Goal: Find specific page/section: Find specific page/section

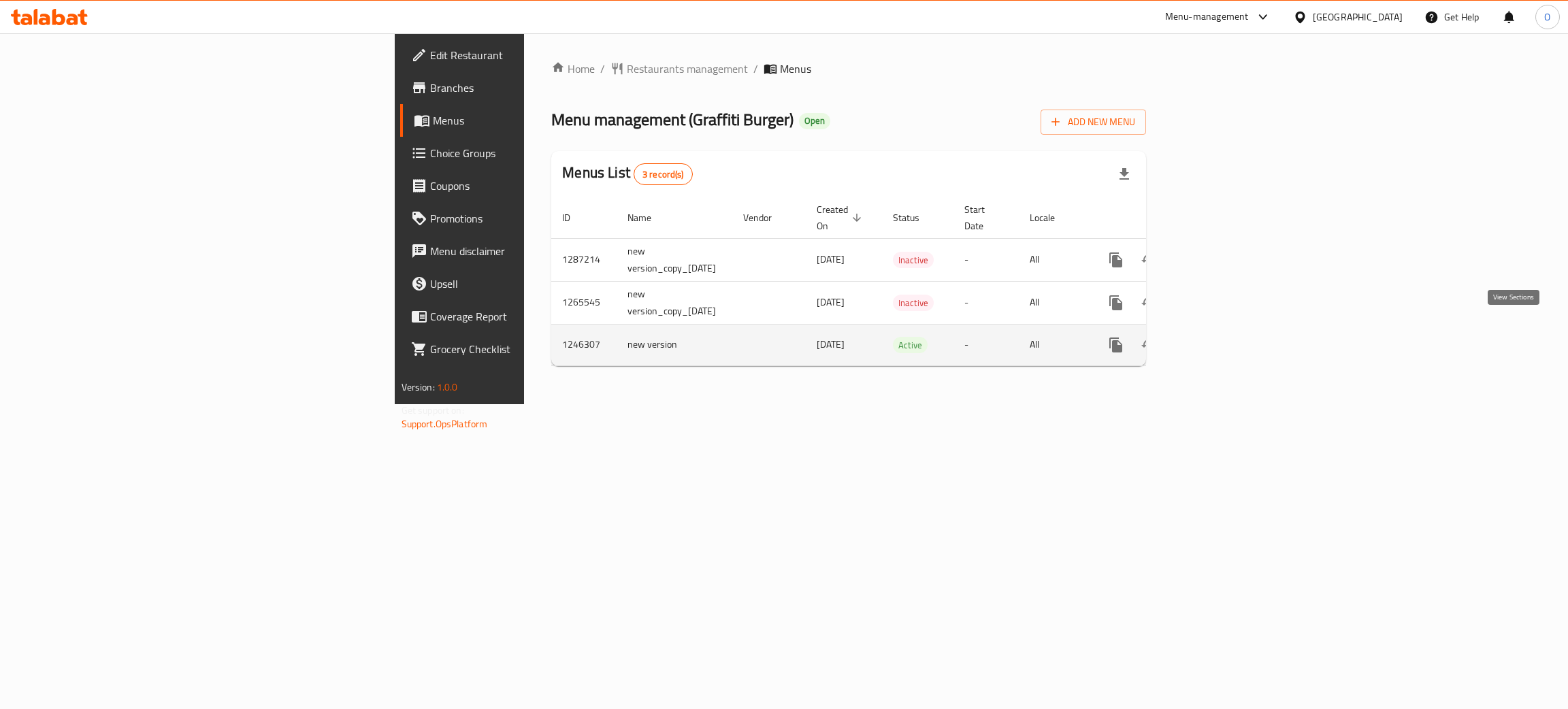
click at [1223, 337] on icon "enhanced table" at bounding box center [1214, 344] width 16 height 16
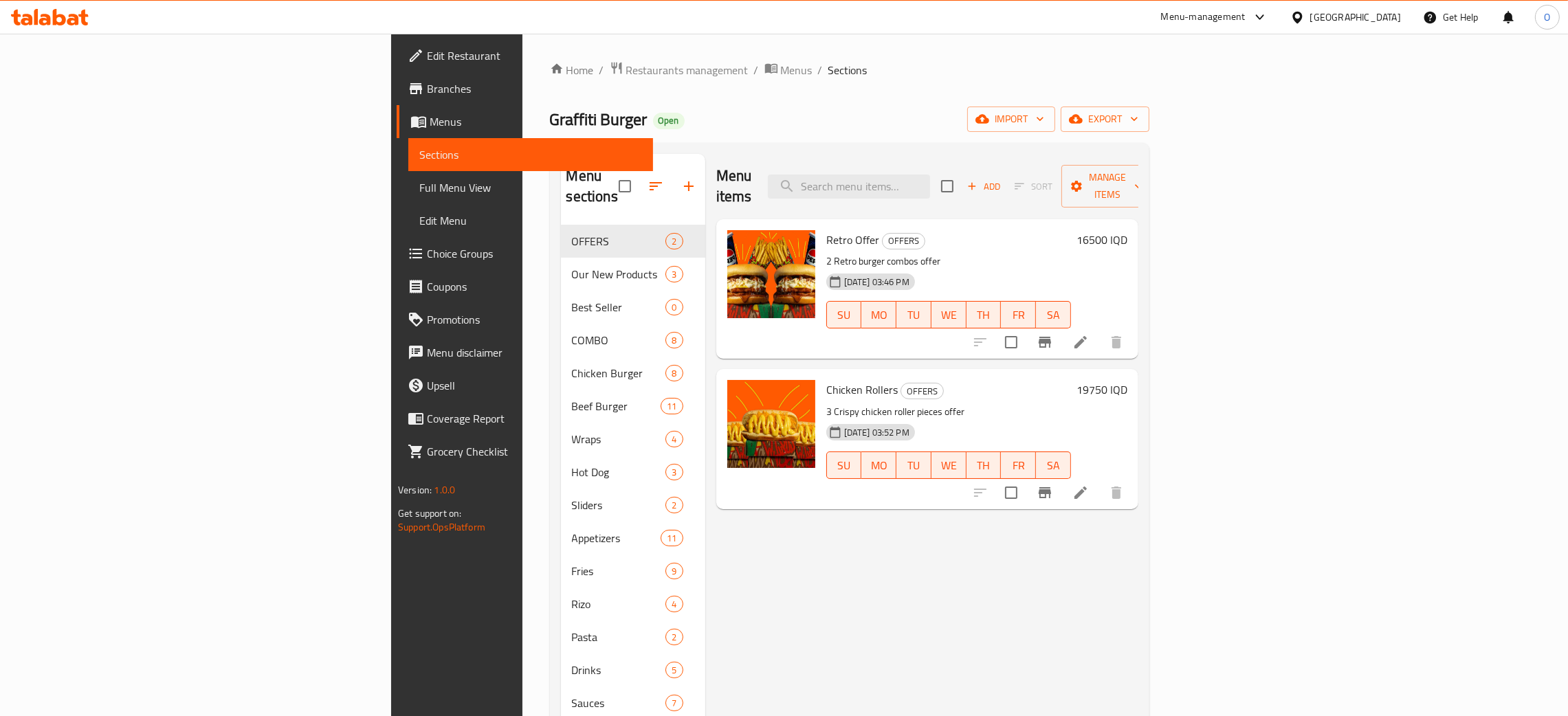
click at [420, 181] on span "Full Menu View" at bounding box center [531, 187] width 223 height 16
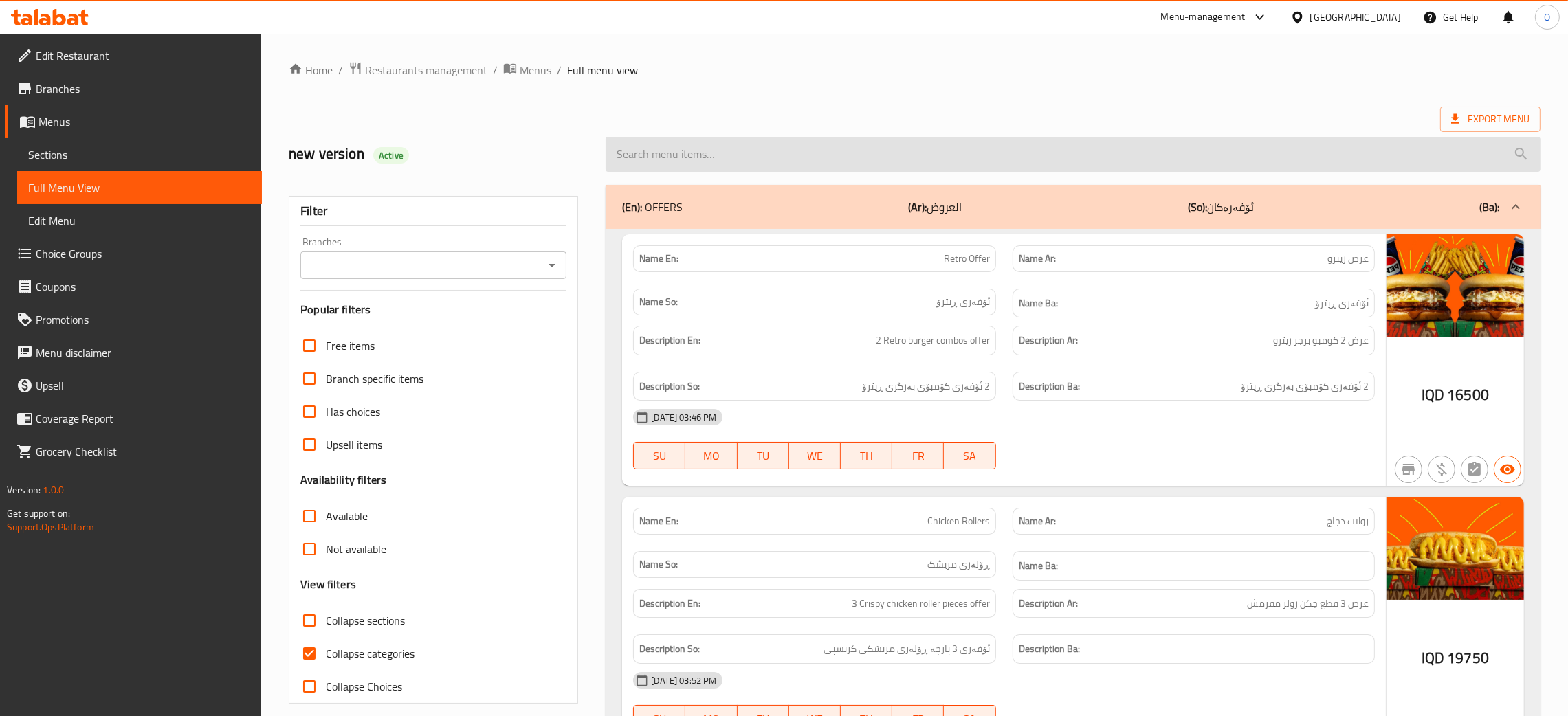
click at [758, 151] on input "search" at bounding box center [1073, 154] width 935 height 35
paste input "Rengo Beef Burger"
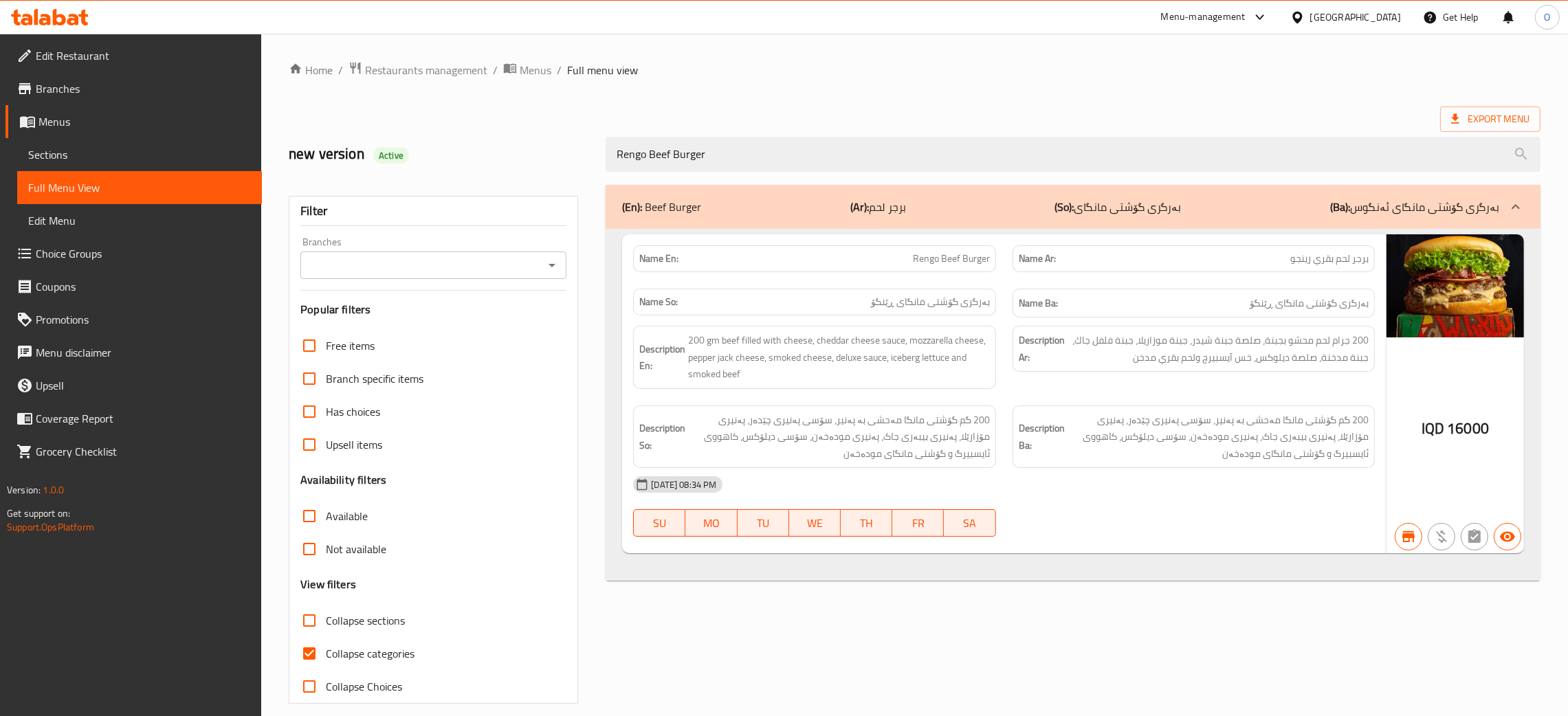
type input "Rengo Beef Burger"
click at [1284, 301] on span "بەرگرى گۆشتی مانگای ڕێنگۆ" at bounding box center [1309, 303] width 119 height 17
click at [831, 93] on div "Home / Restaurants management / Menus / Full menu view Export Menu new version …" at bounding box center [915, 382] width 1252 height 642
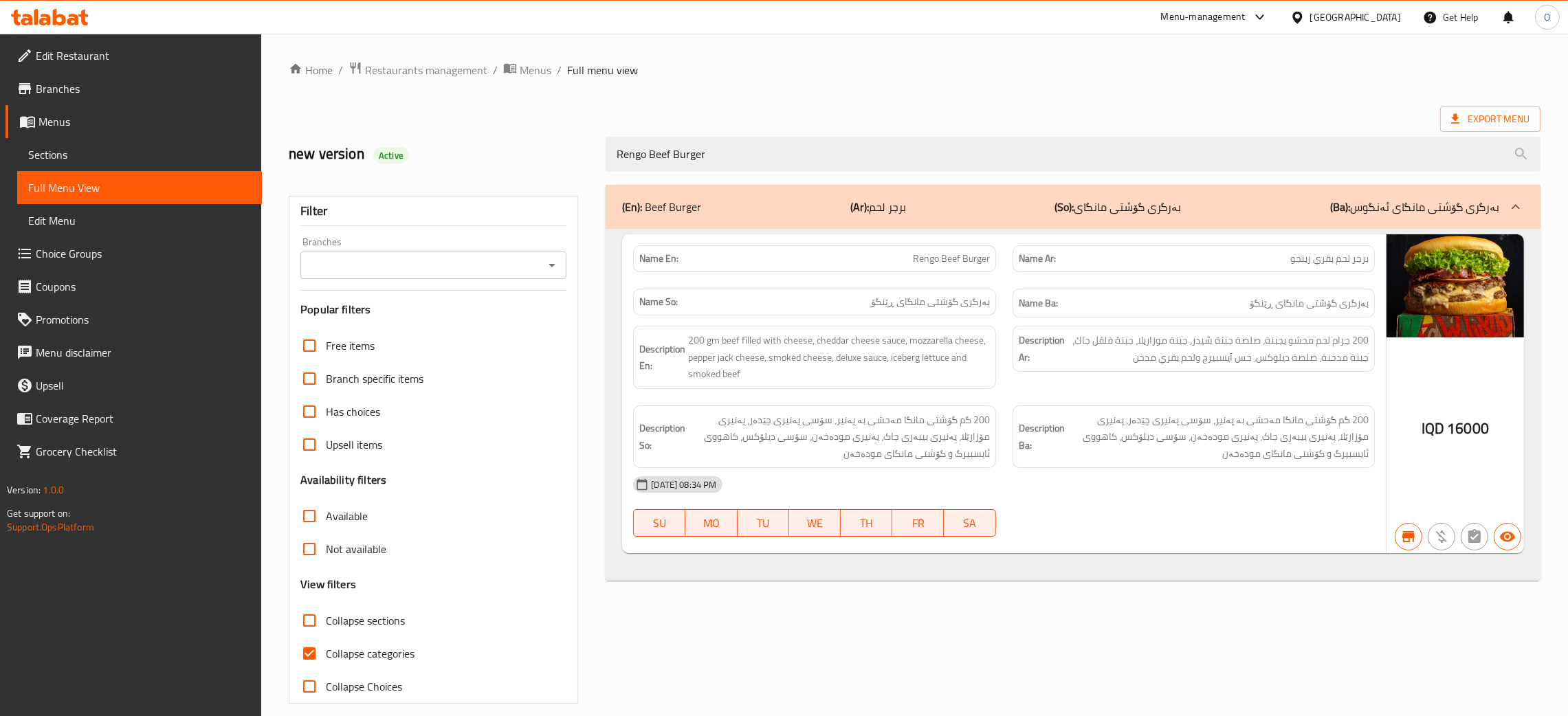
click at [1279, 312] on span "بەرگرى گۆشتی مانگای ڕێنگۆ" at bounding box center [1309, 303] width 119 height 17
copy span "بەرگرى گۆشتی مانگای ڕێنگۆ"
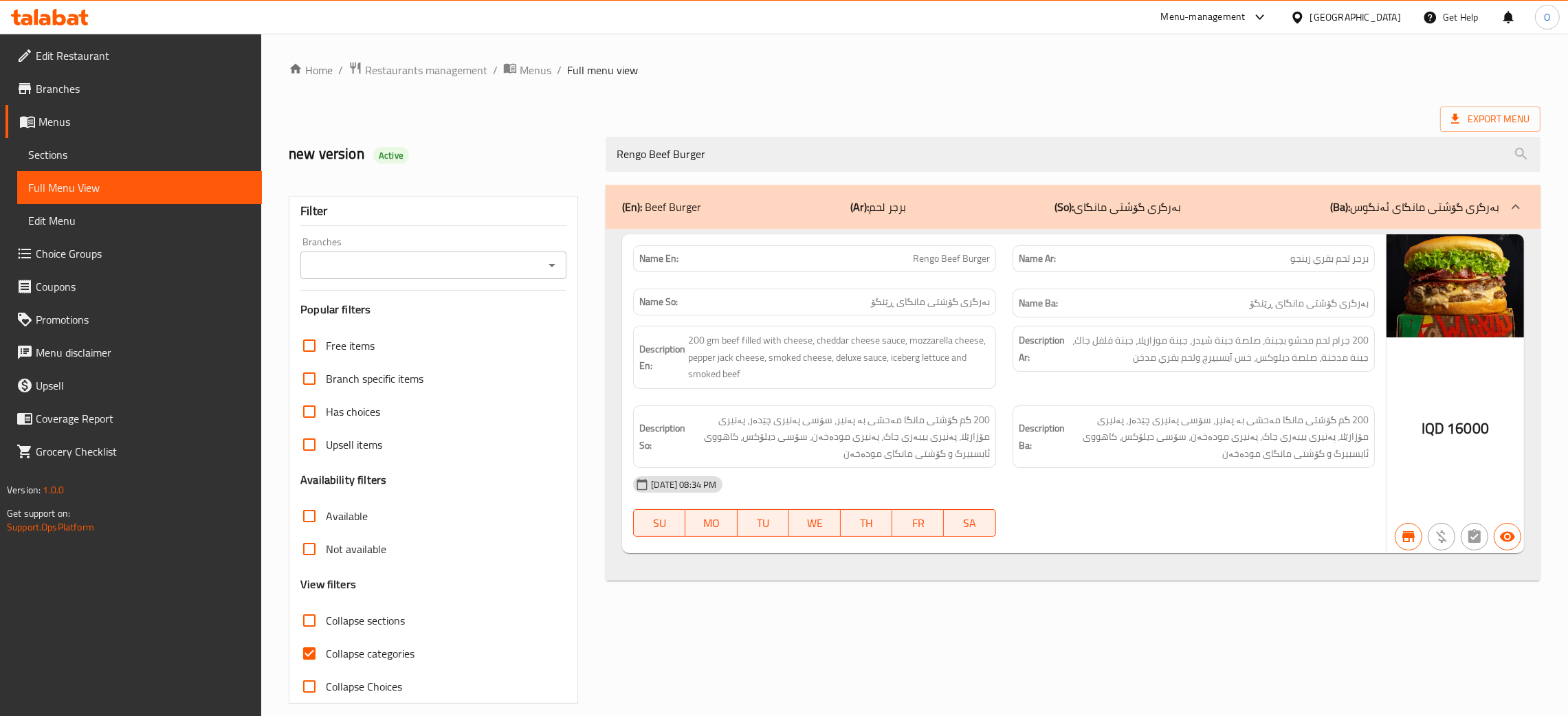
click at [1385, 20] on div "[GEOGRAPHIC_DATA]" at bounding box center [1356, 17] width 91 height 16
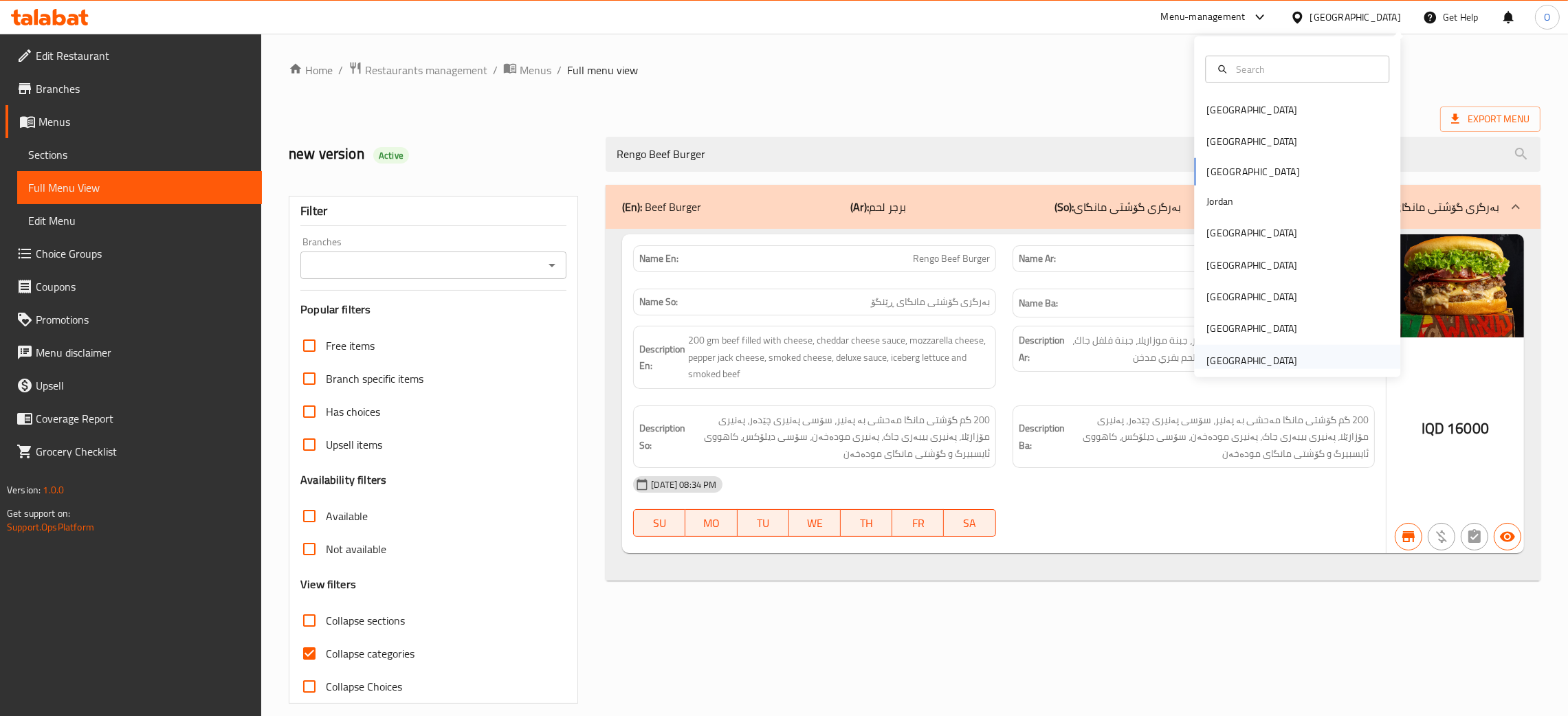
click at [1211, 368] on div "[GEOGRAPHIC_DATA]" at bounding box center [1252, 361] width 91 height 16
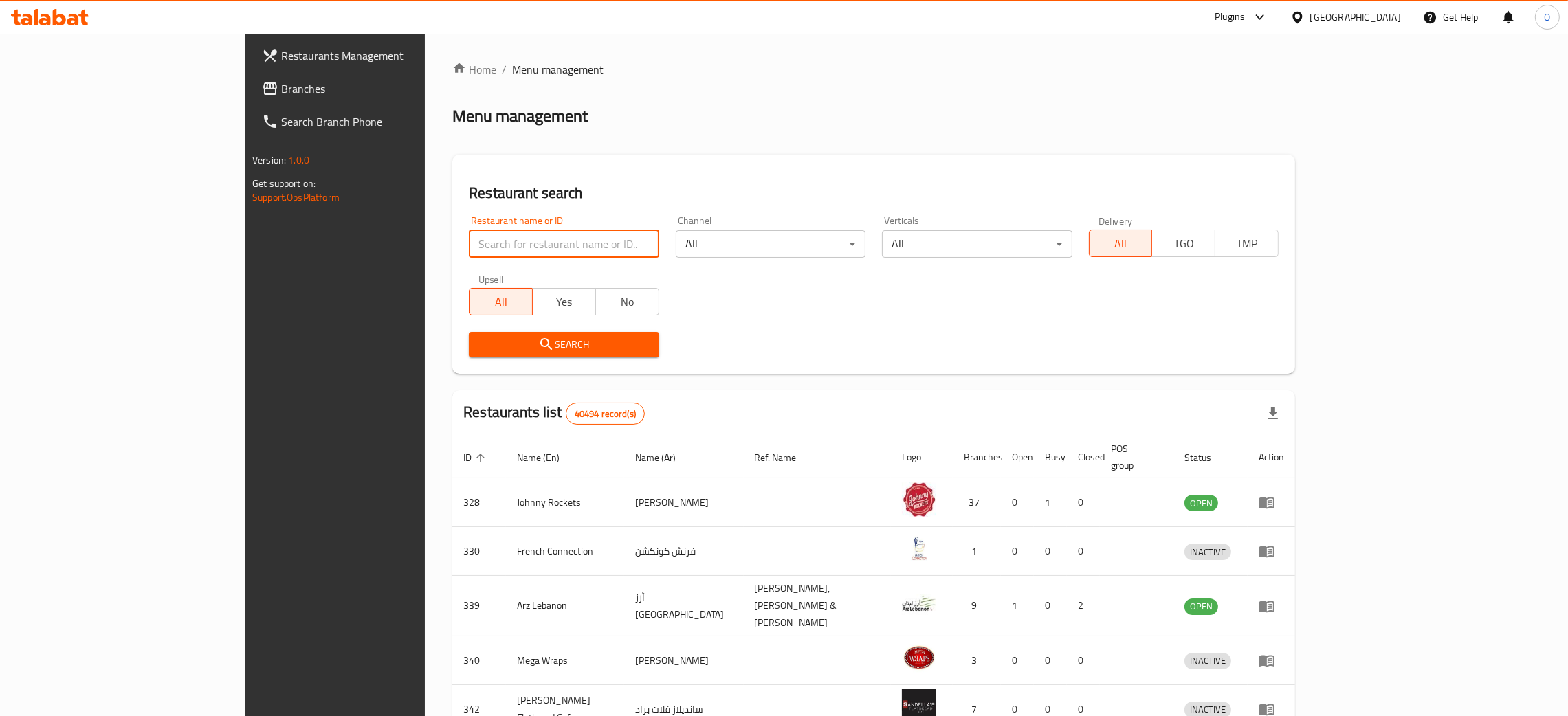
click at [515, 245] on input "search" at bounding box center [564, 244] width 190 height 27
paste input "Alayla Creek"
type input "Alayla Creek"
click button "Search" at bounding box center [564, 345] width 190 height 25
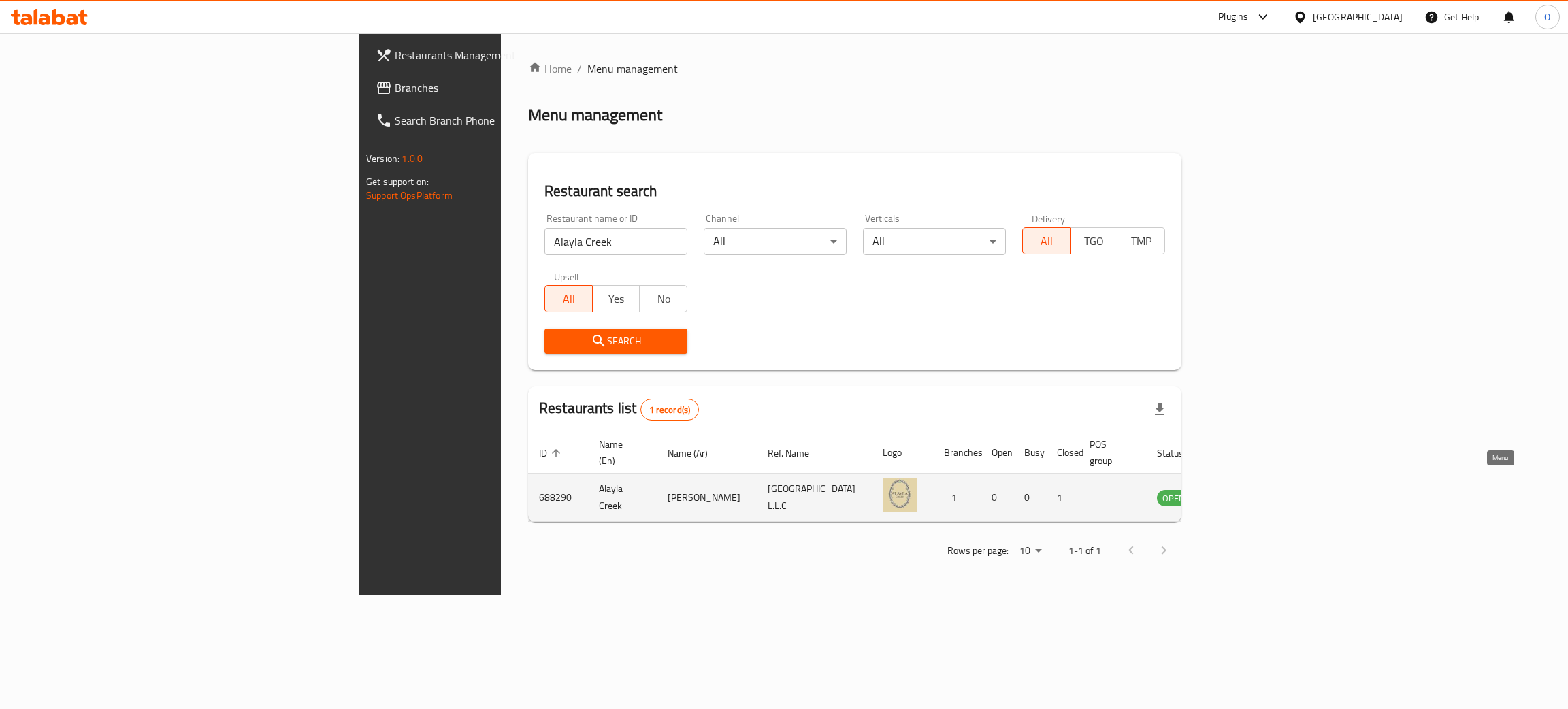
click at [1254, 489] on link "enhanced table" at bounding box center [1241, 497] width 25 height 16
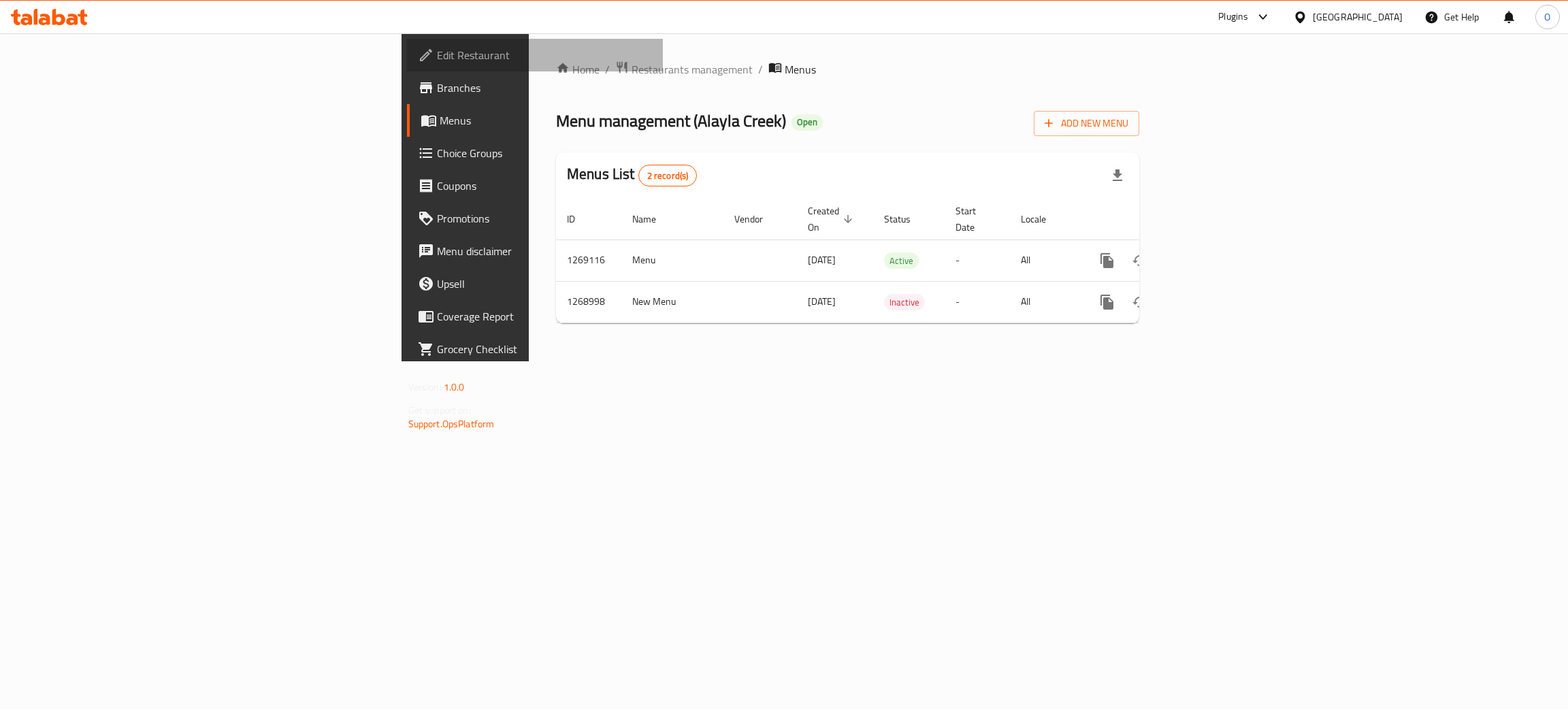
click at [437, 49] on span "Edit Restaurant" at bounding box center [544, 55] width 216 height 16
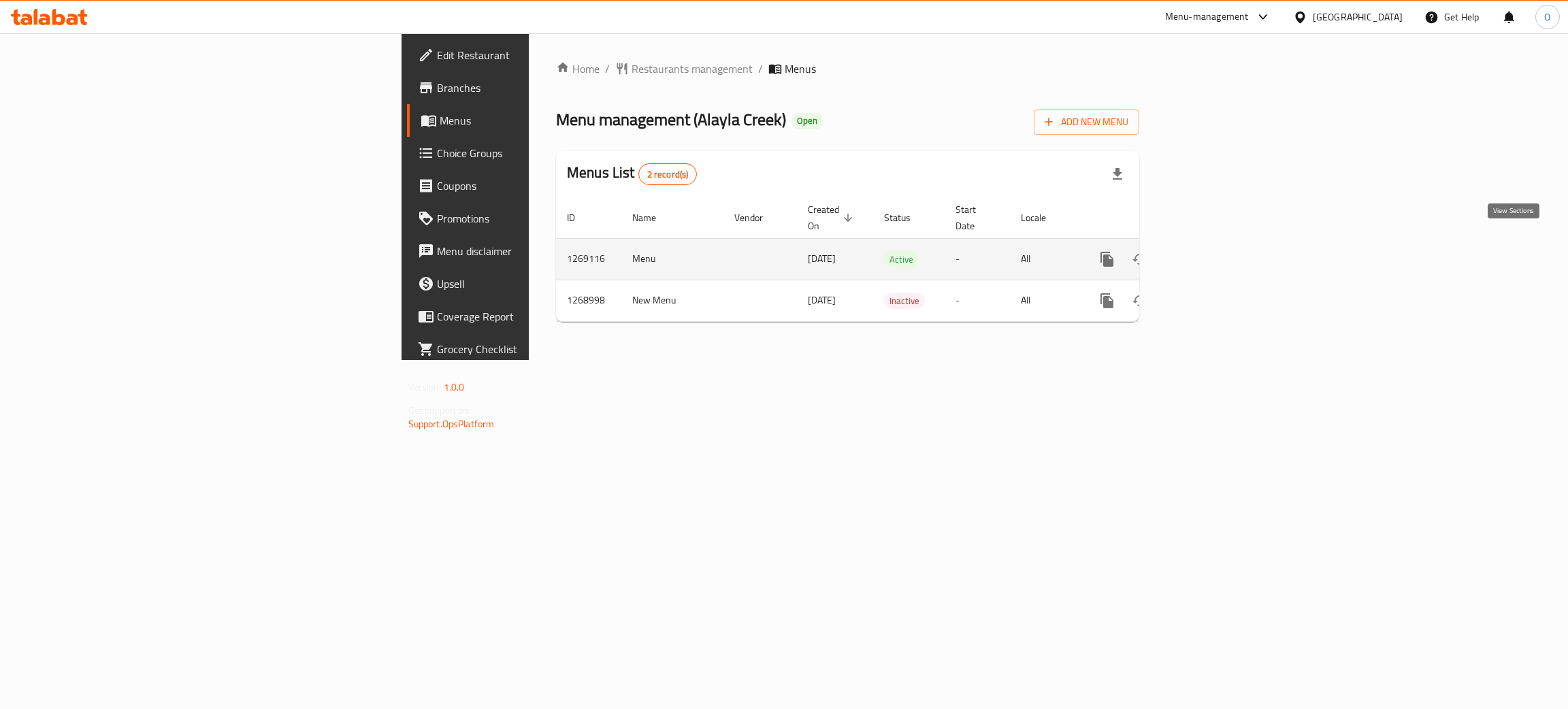
click at [1214, 251] on icon "enhanced table" at bounding box center [1205, 259] width 16 height 16
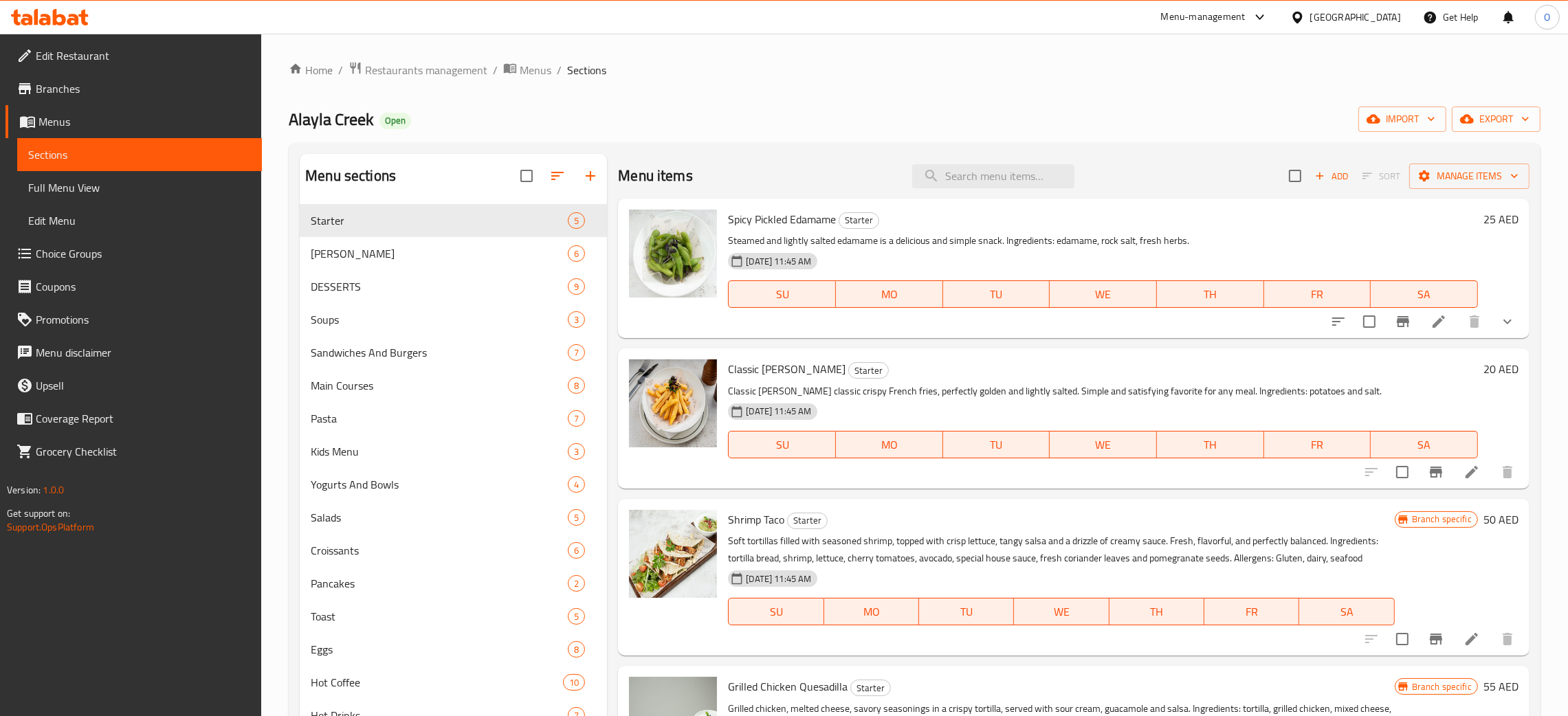
click at [391, 84] on div "Home / Restaurants management / Menus / Sections Alayla Creek Open import expor…" at bounding box center [915, 537] width 1252 height 951
click at [391, 77] on span "Restaurants management" at bounding box center [426, 70] width 122 height 16
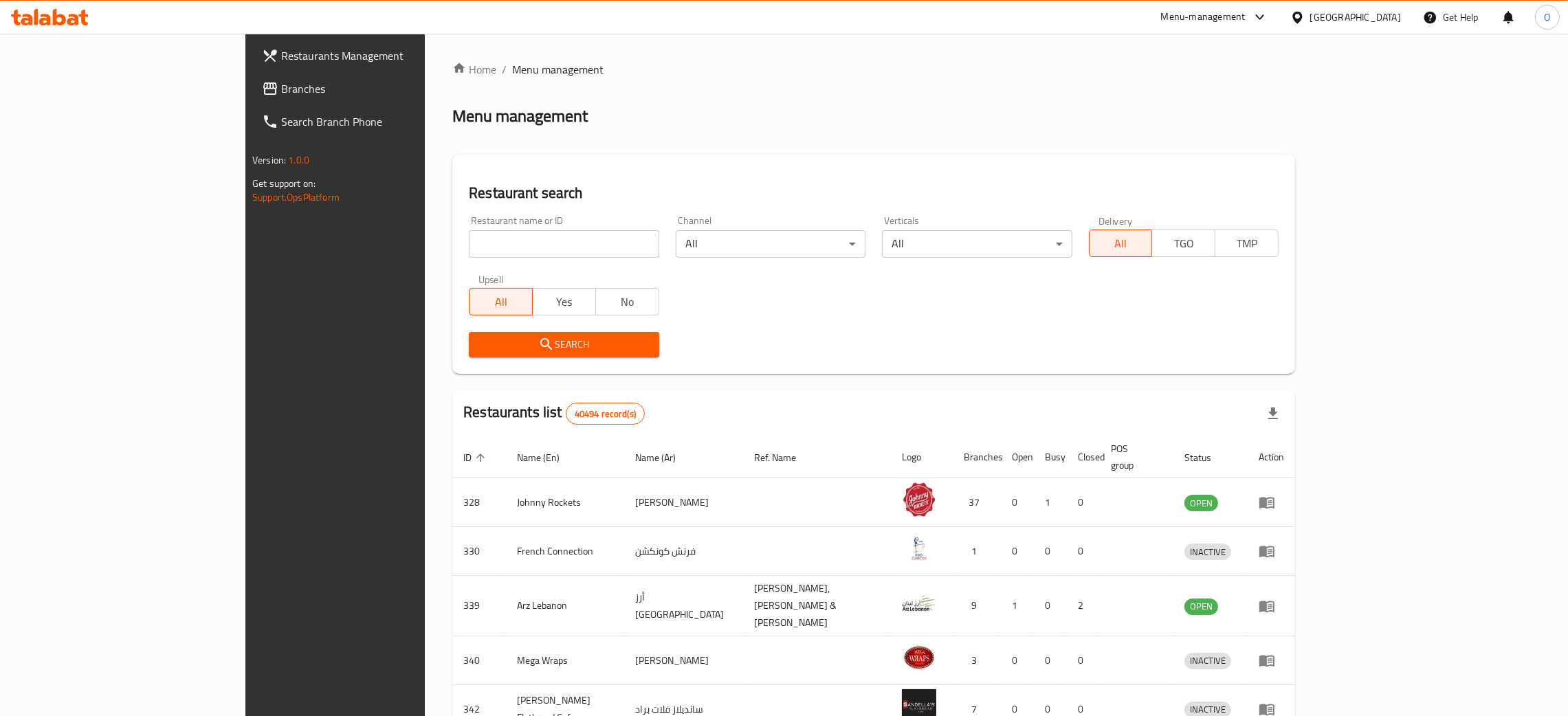
click at [469, 241] on input "search" at bounding box center [564, 244] width 190 height 27
paste input "Al Mashawi Al Iraqia"
type input "Al Mashawi Al Iraqia"
click button "Search" at bounding box center [564, 345] width 190 height 25
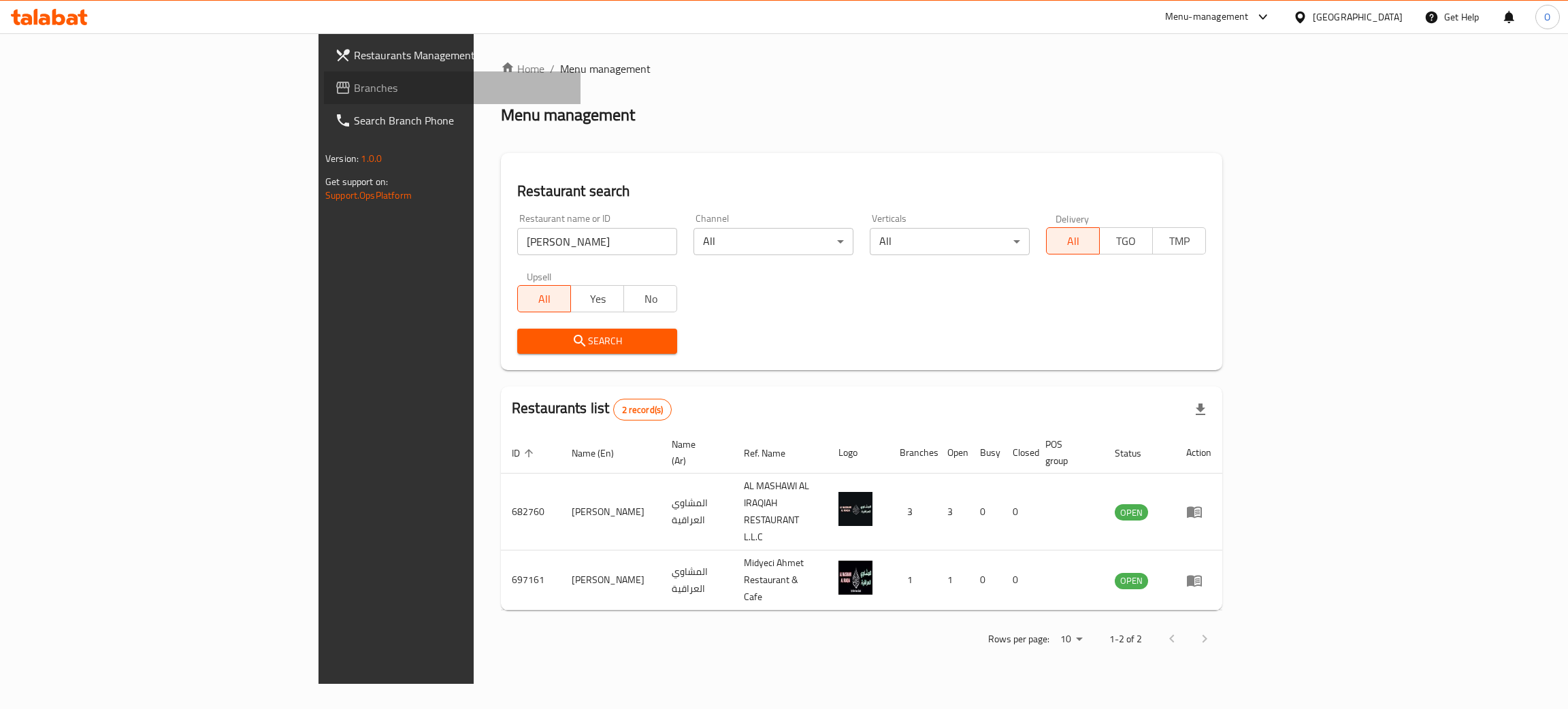
click at [324, 74] on link "Branches" at bounding box center [452, 87] width 256 height 33
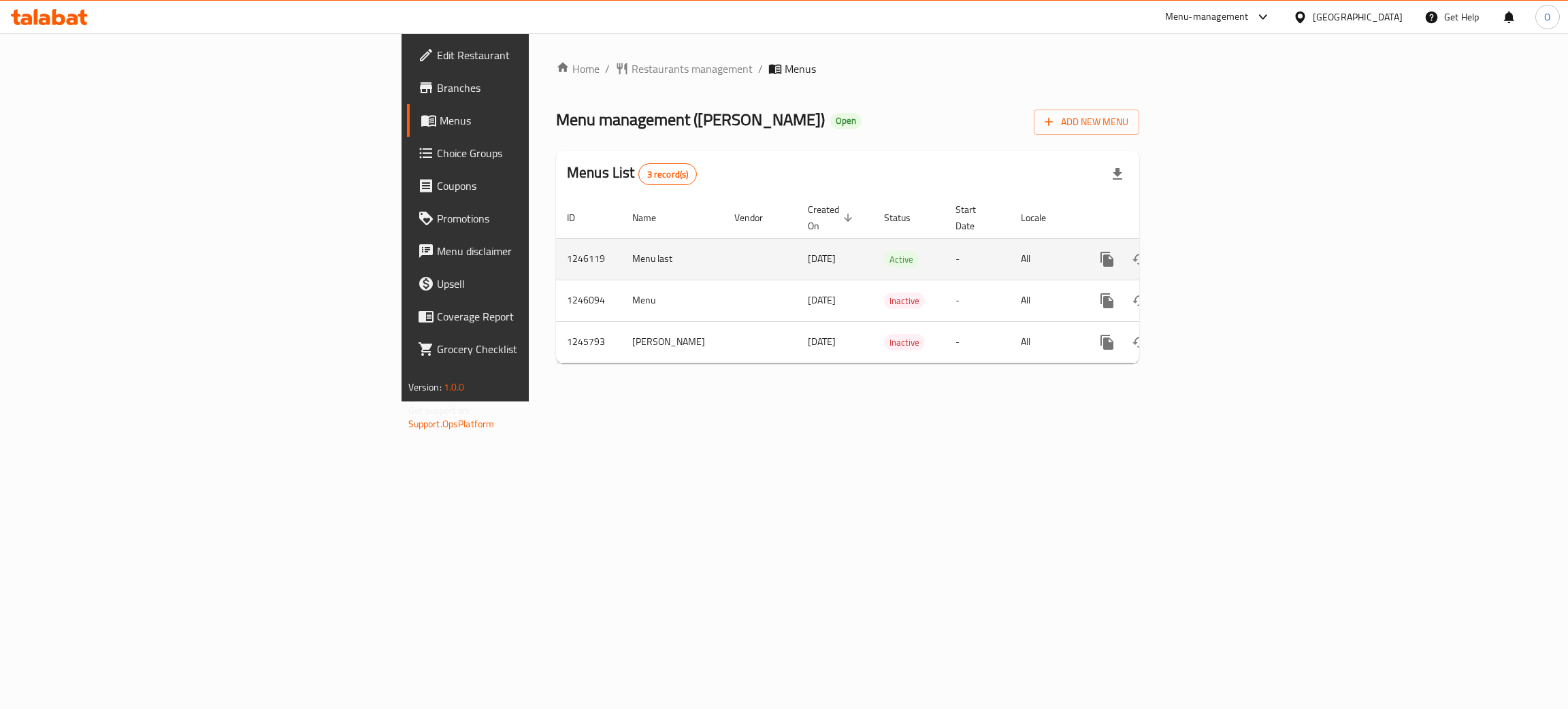
click at [1214, 251] on icon "enhanced table" at bounding box center [1205, 259] width 16 height 16
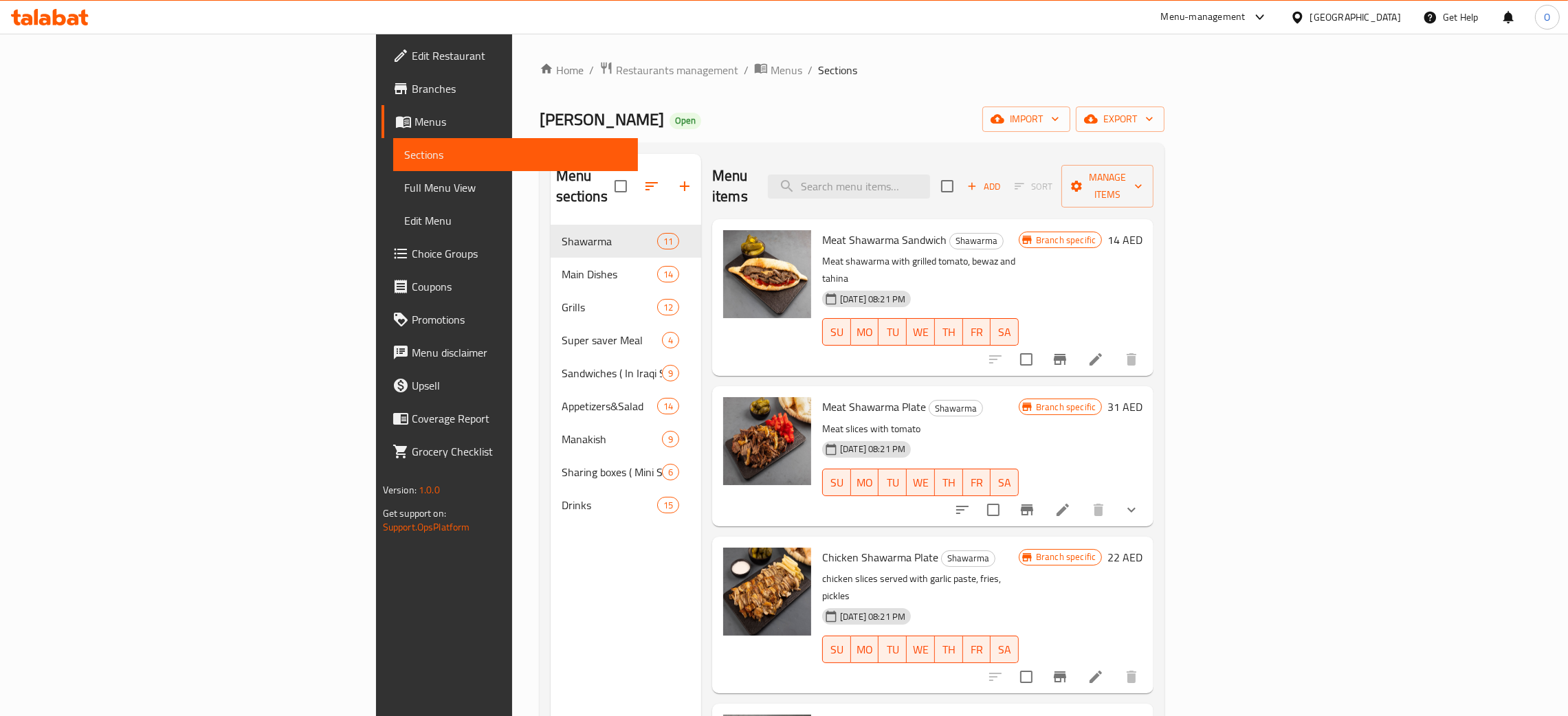
click at [1377, 16] on div "[GEOGRAPHIC_DATA]" at bounding box center [1356, 17] width 91 height 16
type input "qa"
click at [1239, 109] on div "[GEOGRAPHIC_DATA]" at bounding box center [1252, 109] width 112 height 32
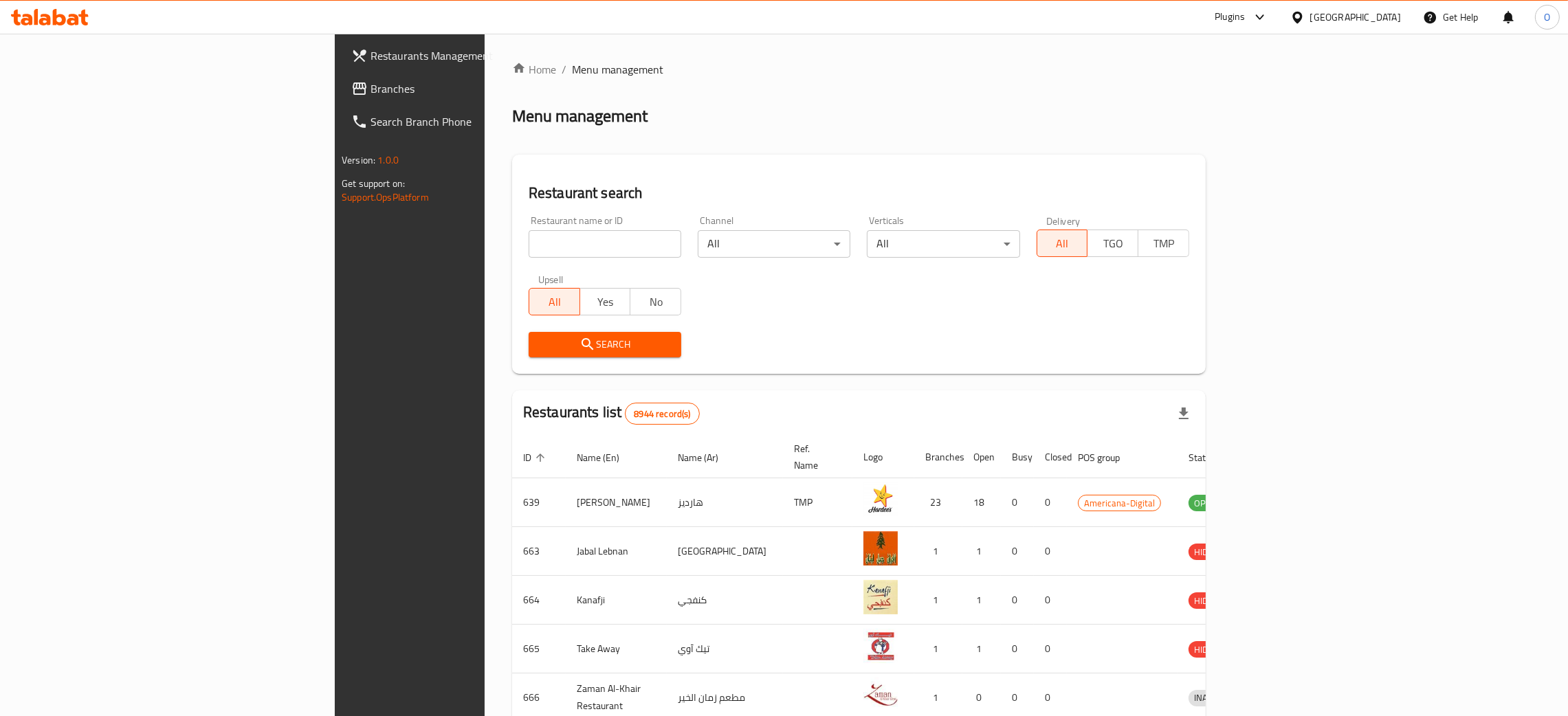
click at [528, 226] on div "Restaurant name or ID Restaurant name or ID" at bounding box center [604, 236] width 152 height 42
click at [528, 233] on input "search" at bounding box center [604, 244] width 152 height 27
paste input "Tche Tche Premier"
type input "Tche Tche Premier"
click button "Search" at bounding box center [604, 345] width 152 height 25
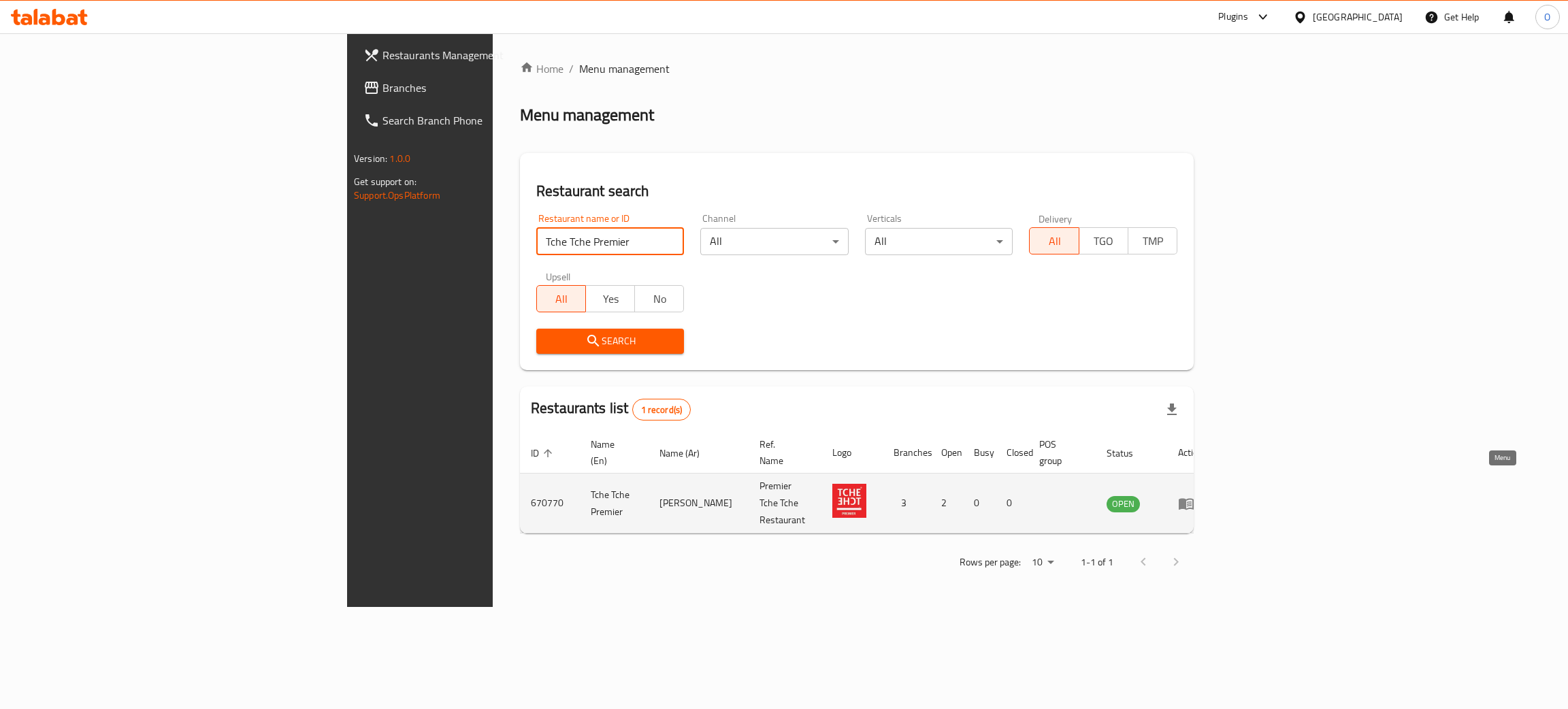
click at [1195, 495] on icon "enhanced table" at bounding box center [1186, 503] width 16 height 16
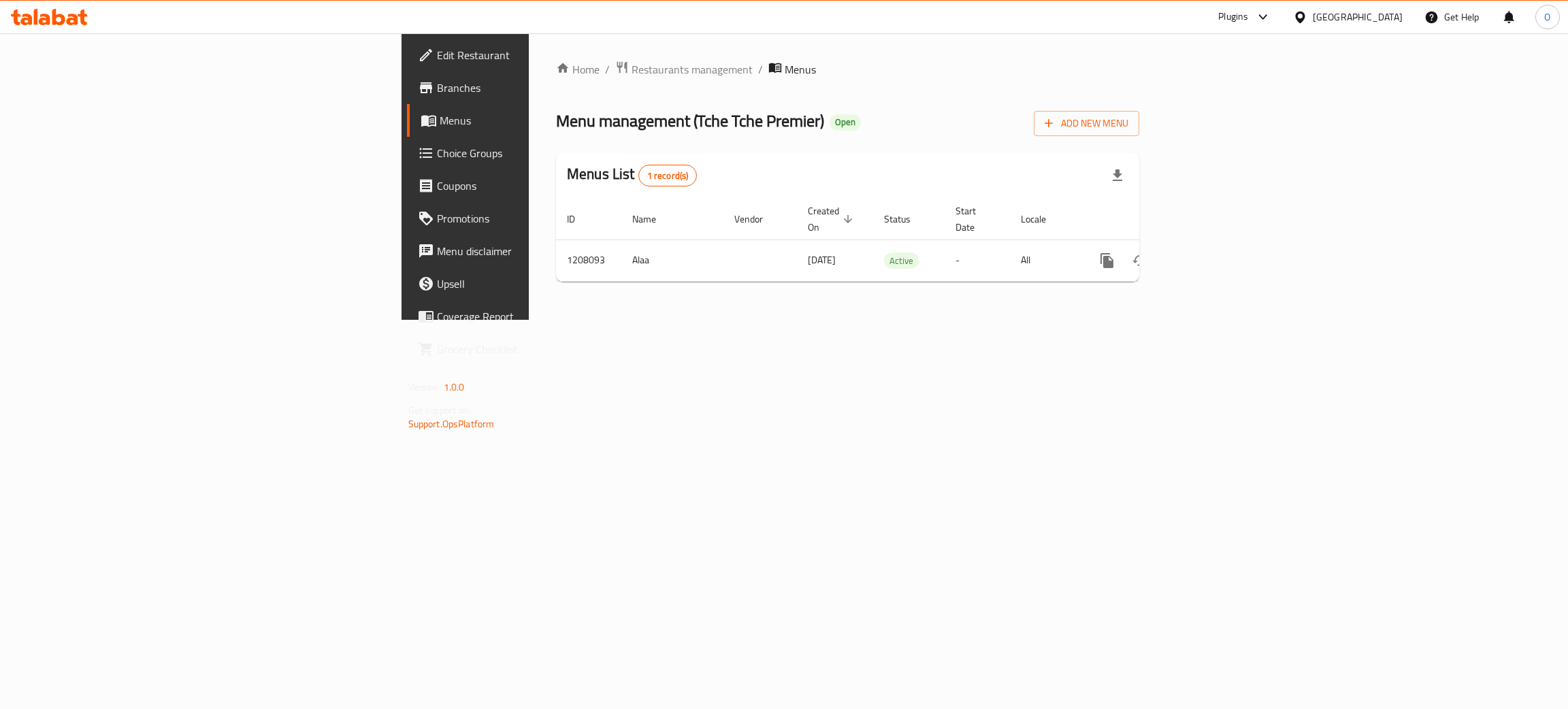
click at [437, 53] on span "Edit Restaurant" at bounding box center [544, 55] width 216 height 16
click at [1214, 251] on icon "enhanced table" at bounding box center [1205, 259] width 16 height 16
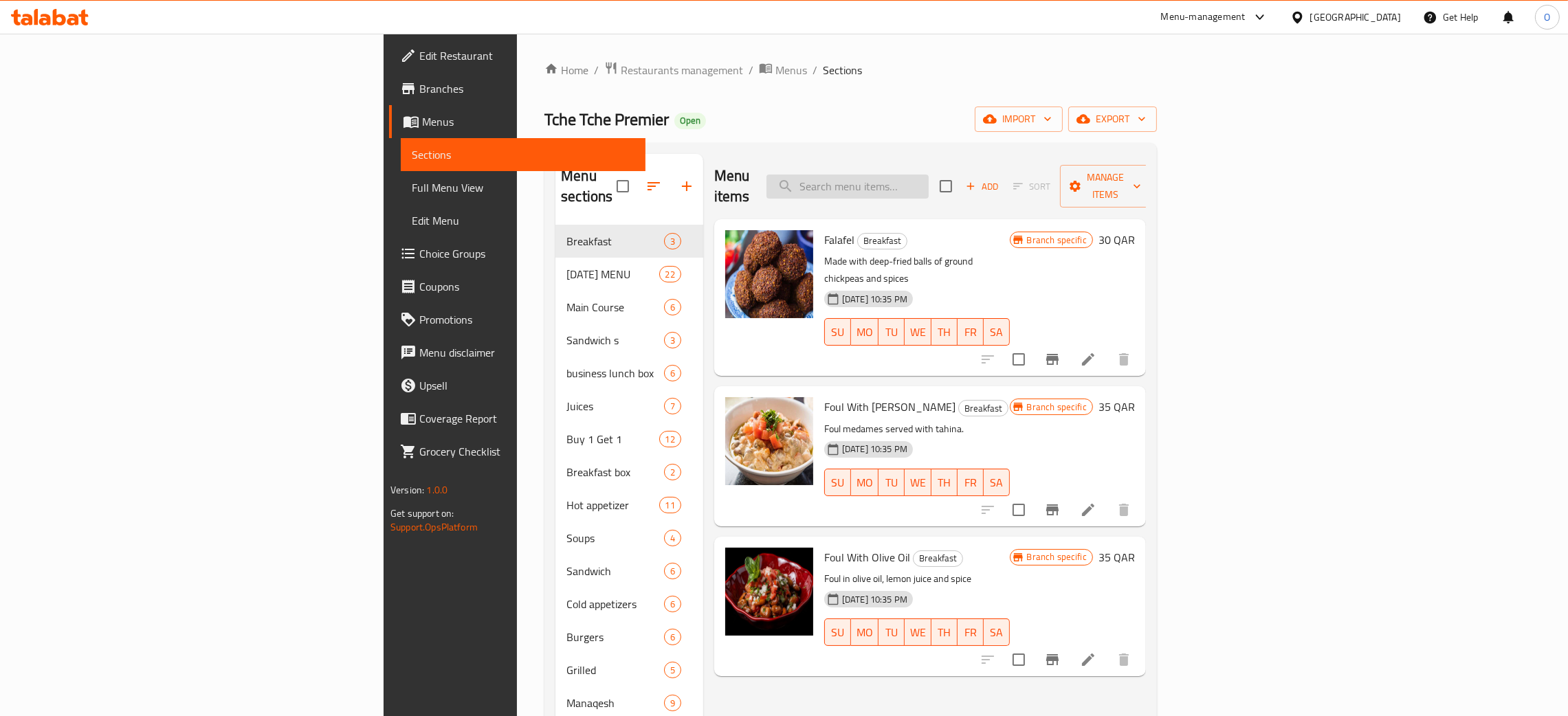
click at [928, 174] on input "search" at bounding box center [847, 186] width 162 height 24
paste input "Pizza Margherita (Buy 1 Get 1)"
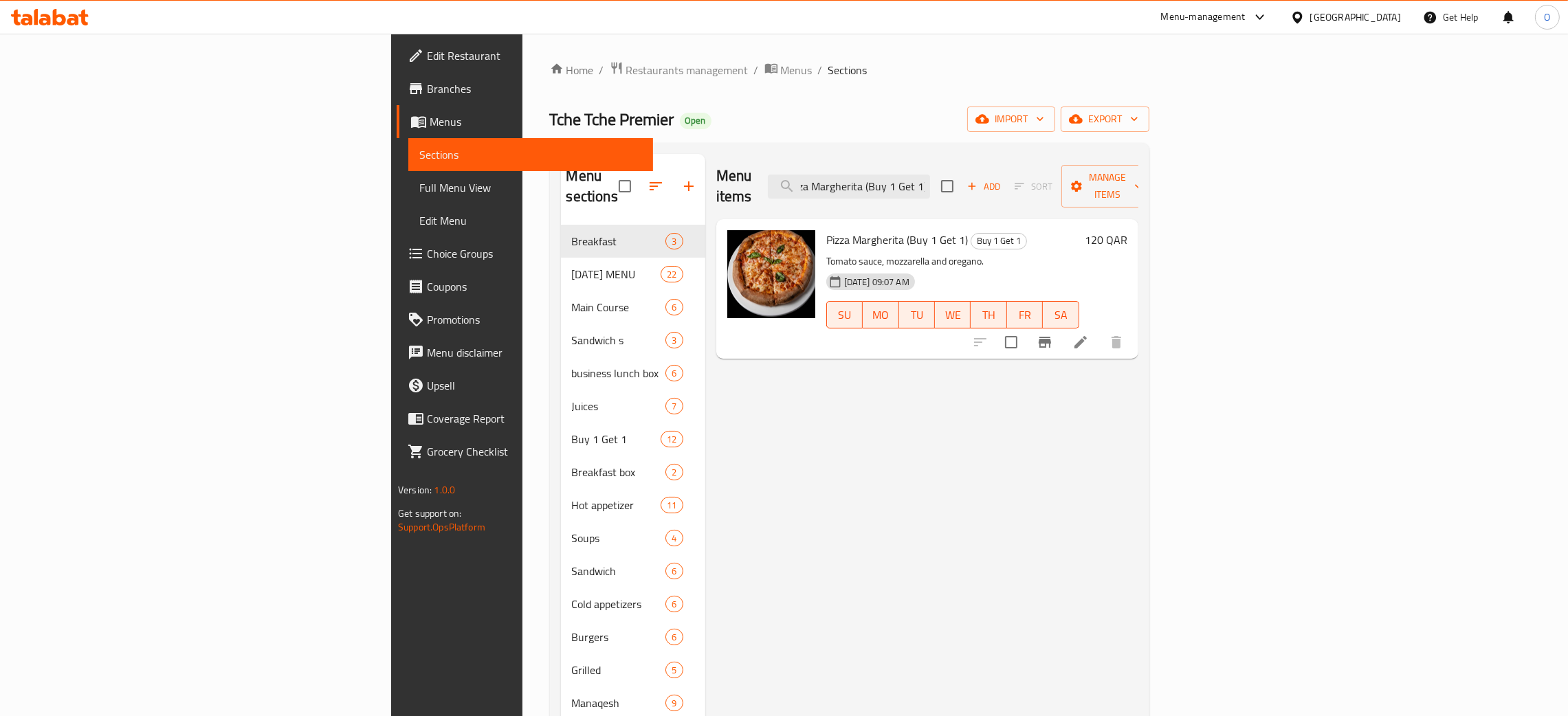
type input "Pizza Margherita (Buy 1 Get 1)"
click at [1387, 16] on div "[GEOGRAPHIC_DATA]" at bounding box center [1356, 17] width 91 height 16
click at [1222, 175] on div "[GEOGRAPHIC_DATA]" at bounding box center [1297, 173] width 206 height 32
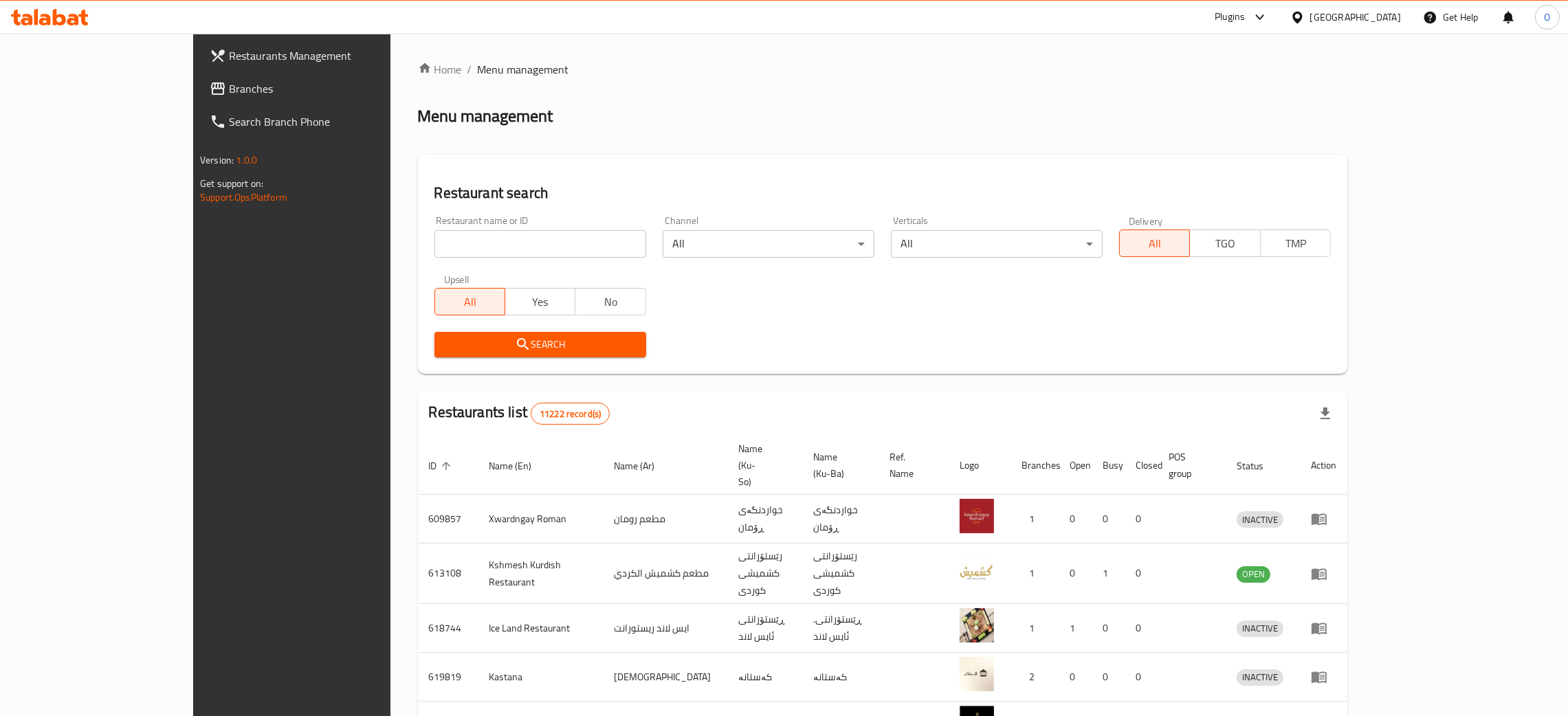
click at [436, 246] on input "search" at bounding box center [540, 244] width 211 height 27
paste input "Graffiti Burger"
type input "Graffiti Burger"
click button "Search" at bounding box center [540, 345] width 211 height 25
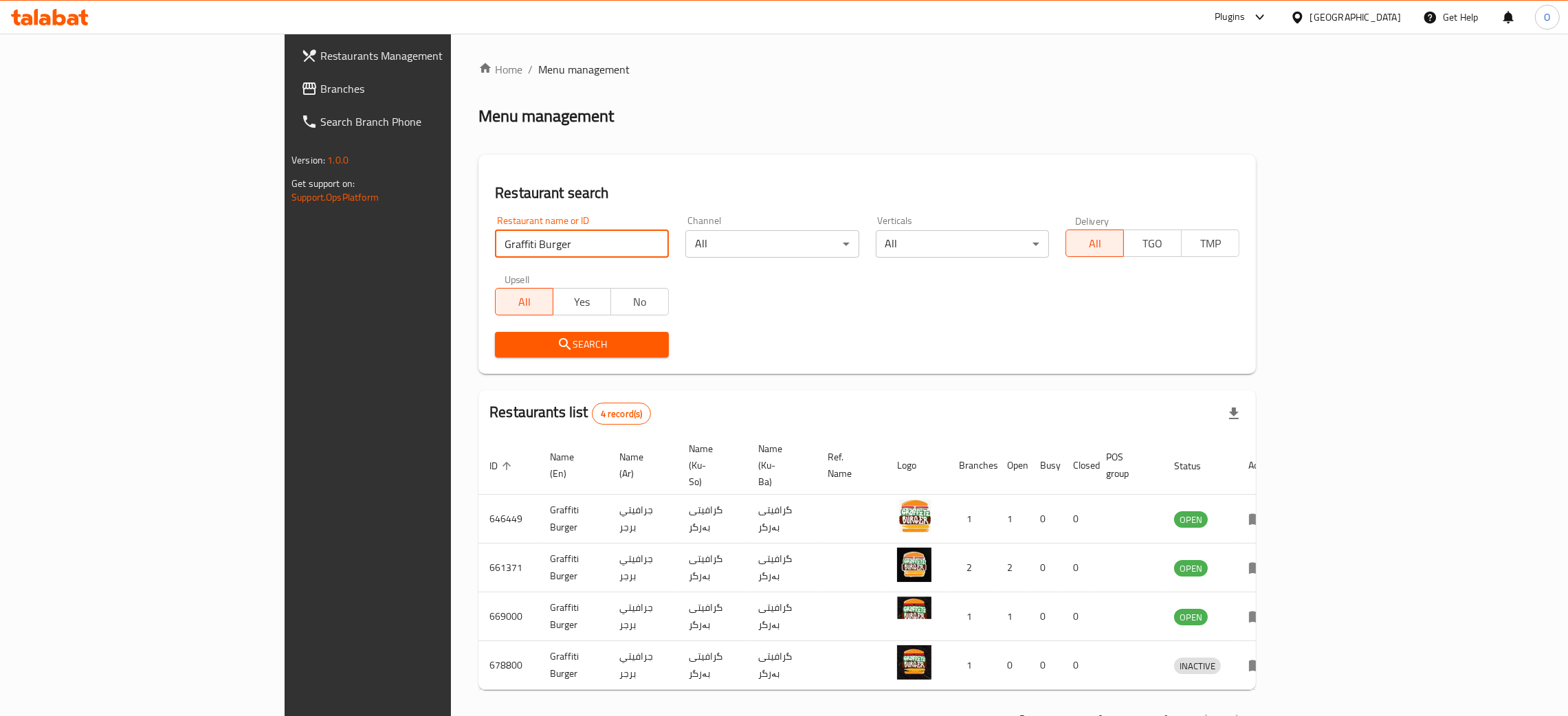
click at [321, 82] on span "Branches" at bounding box center [428, 88] width 215 height 16
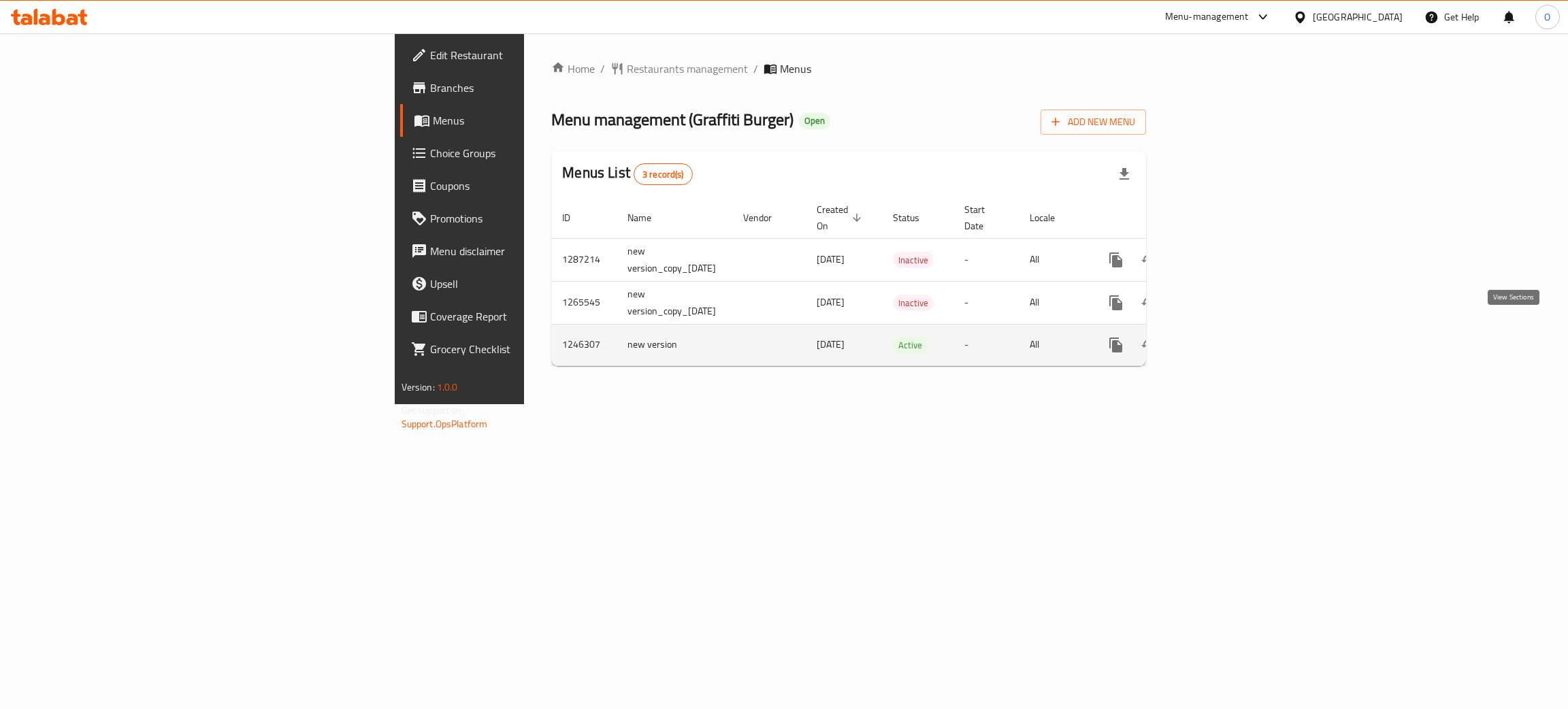
click at [1223, 337] on icon "enhanced table" at bounding box center [1214, 344] width 16 height 16
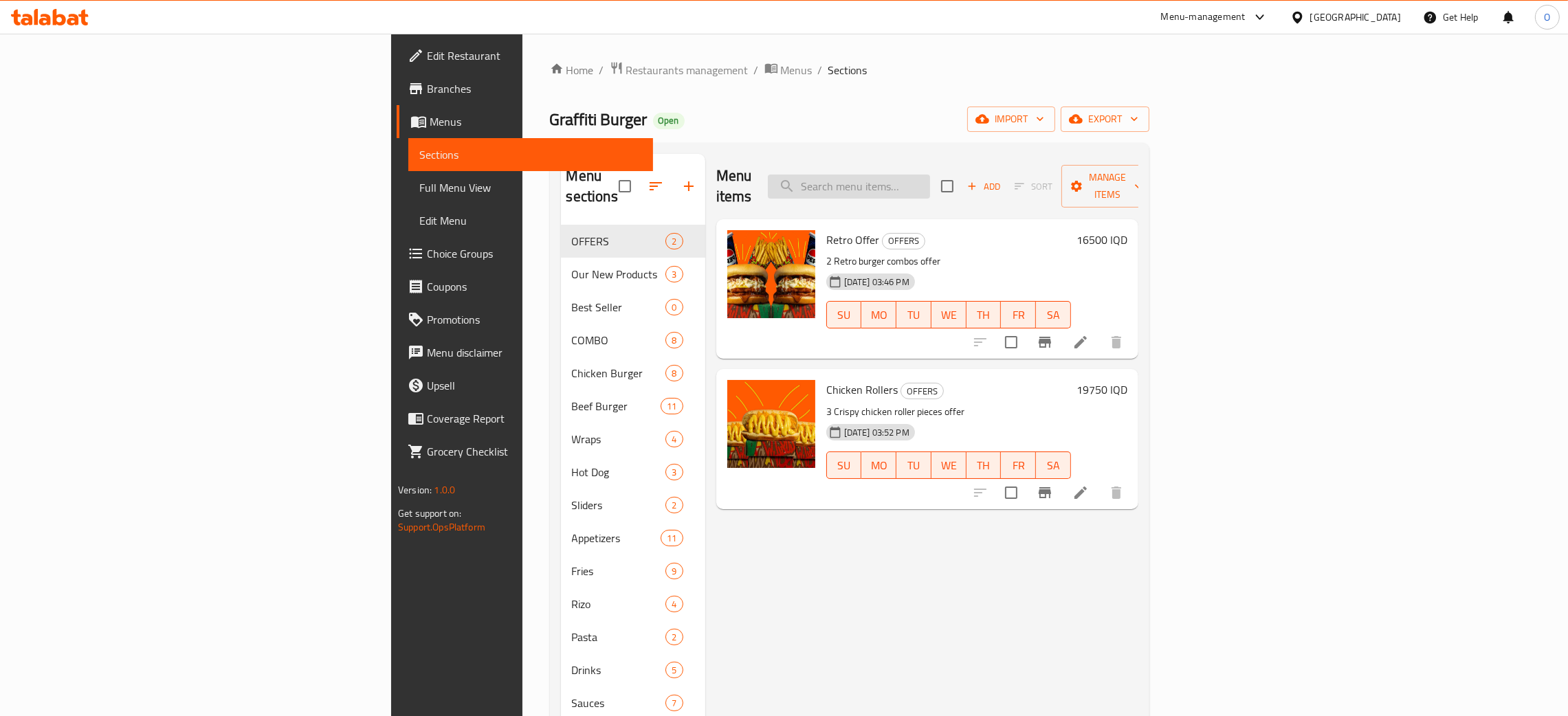
click at [930, 181] on input "search" at bounding box center [848, 186] width 162 height 24
paste input "Retro Offer"
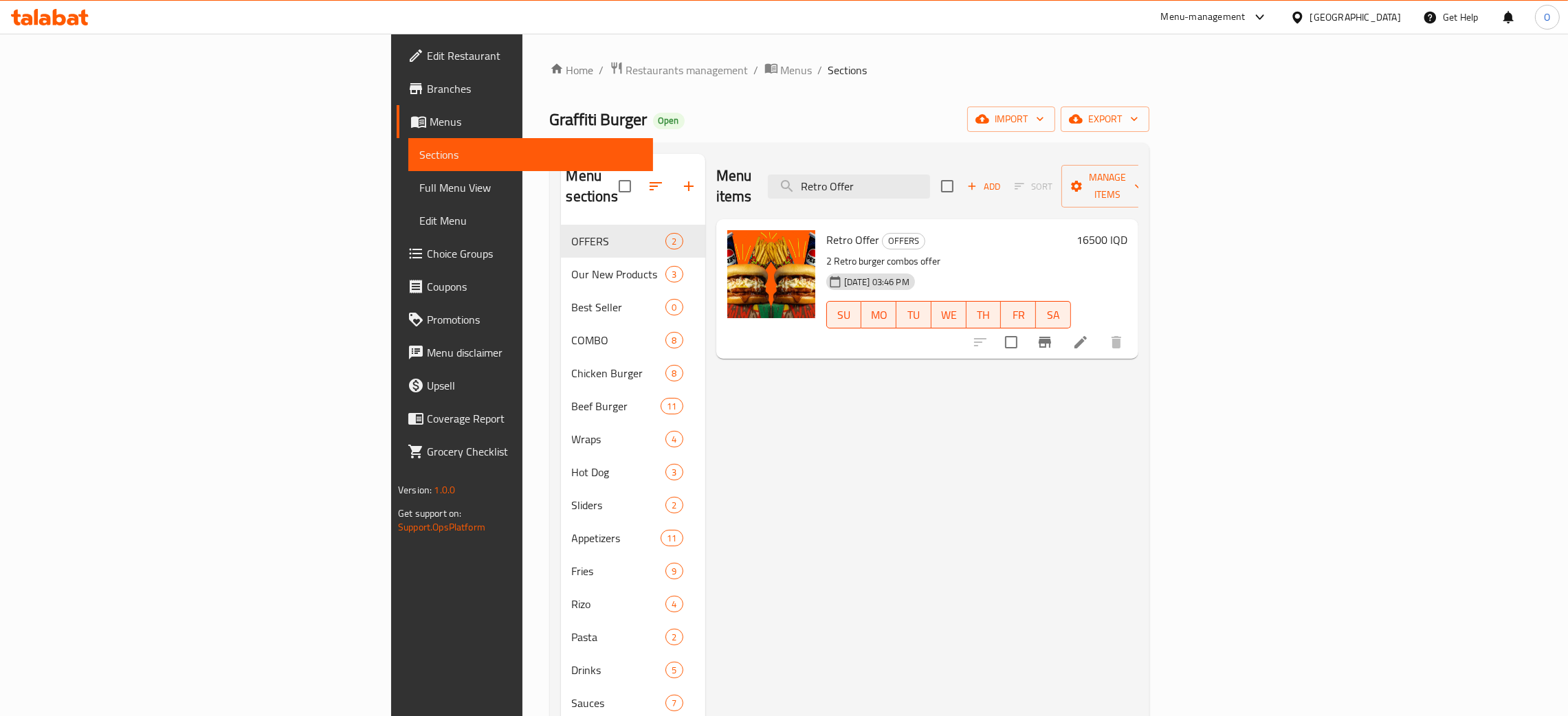
drag, startPoint x: 1043, startPoint y: 181, endPoint x: 772, endPoint y: 143, distance: 273.7
click at [772, 143] on div "Menu sections OFFERS 2 Our New Products 3 Best Seller 0 COMBO 8 Chicken Burger …" at bounding box center [849, 513] width 600 height 738
paste input "burger combos"
click at [930, 174] on input "Retro burger combos" at bounding box center [848, 186] width 162 height 24
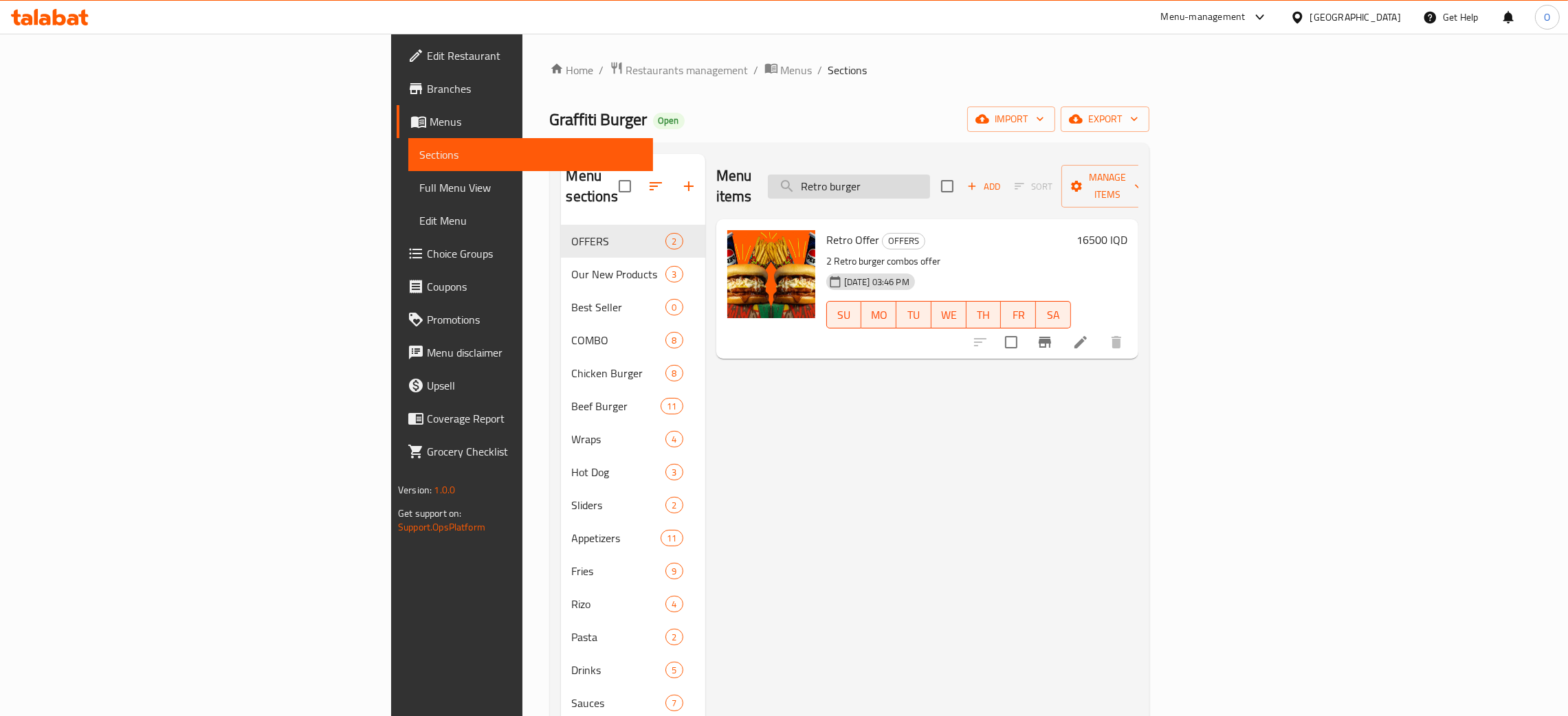
type input "Retro burger"
drag, startPoint x: 1024, startPoint y: 184, endPoint x: 904, endPoint y: 163, distance: 121.8
click at [917, 163] on div "Menu items Retro burger Add Sort Manage items" at bounding box center [927, 186] width 423 height 65
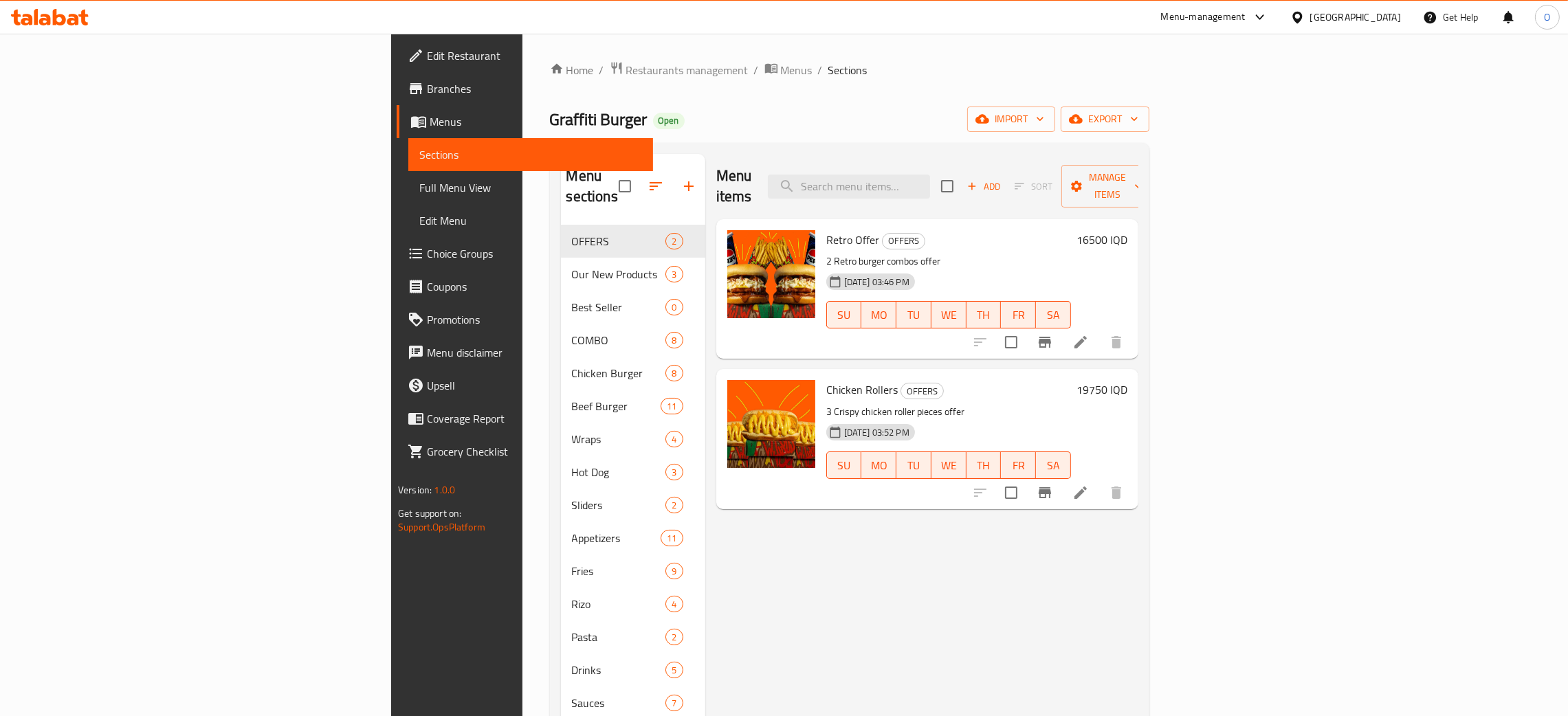
paste input "Retro burger combos"
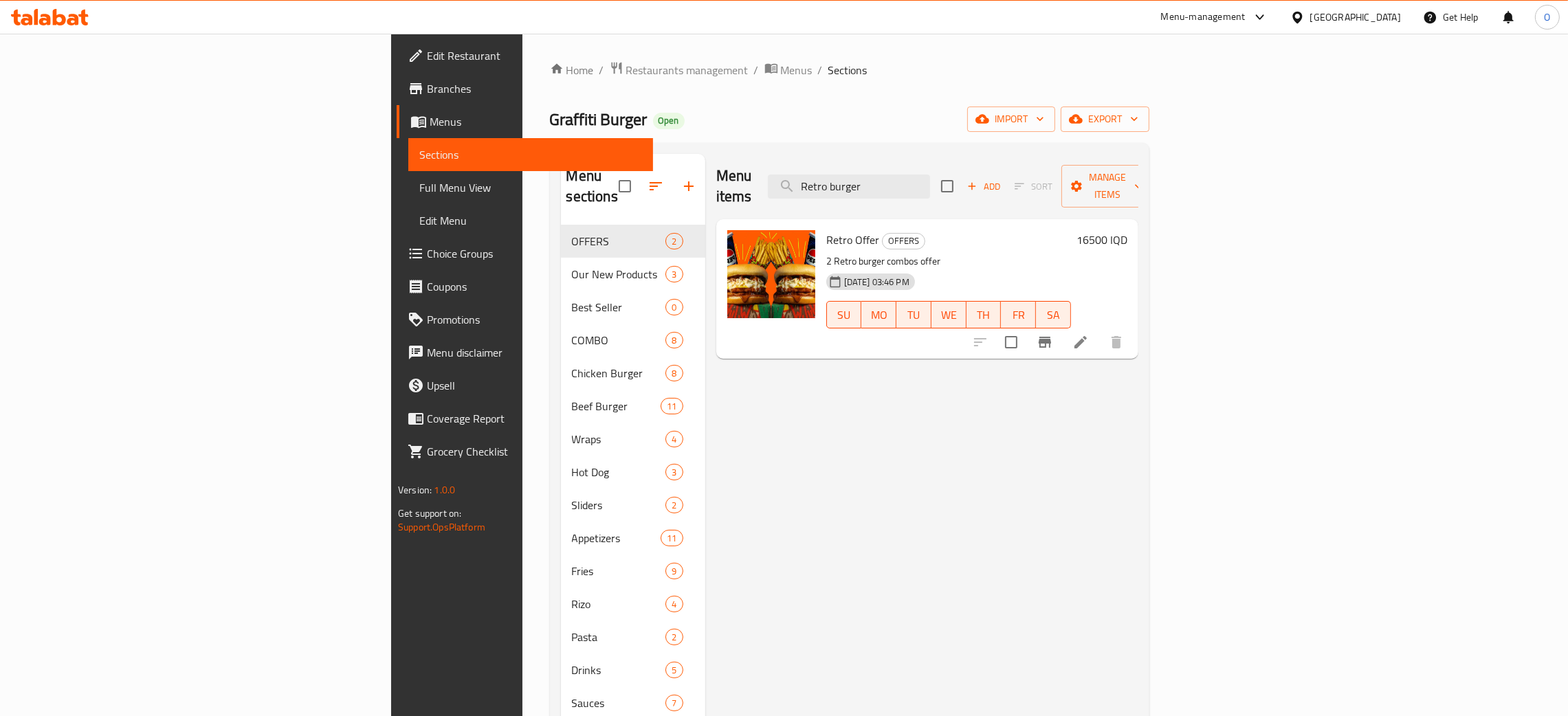
drag, startPoint x: 1009, startPoint y: 177, endPoint x: 801, endPoint y: 122, distance: 215.1
click at [806, 121] on div "Home / Restaurants management / Menus / Sections Graffiti Burger Open import ex…" at bounding box center [849, 471] width 600 height 820
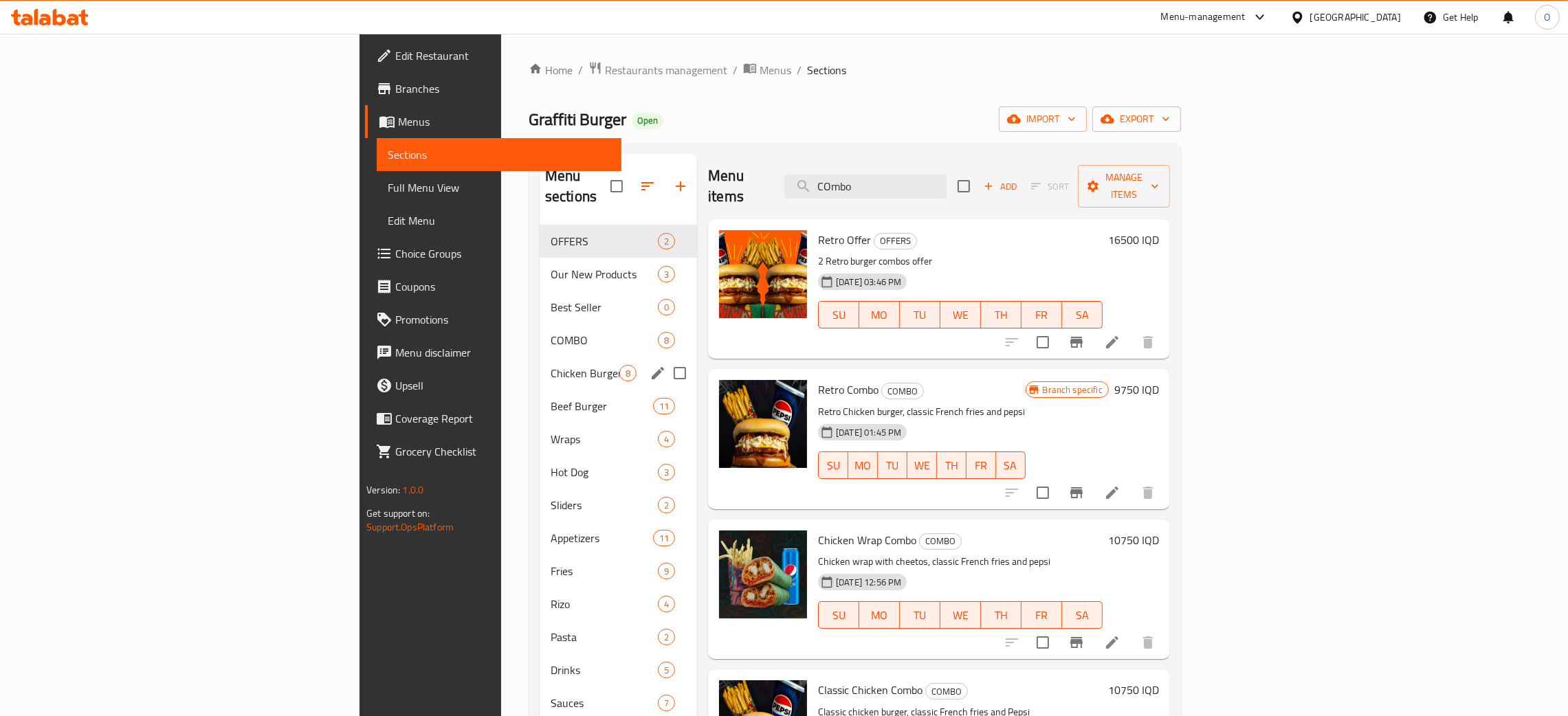
type input "COmbo"
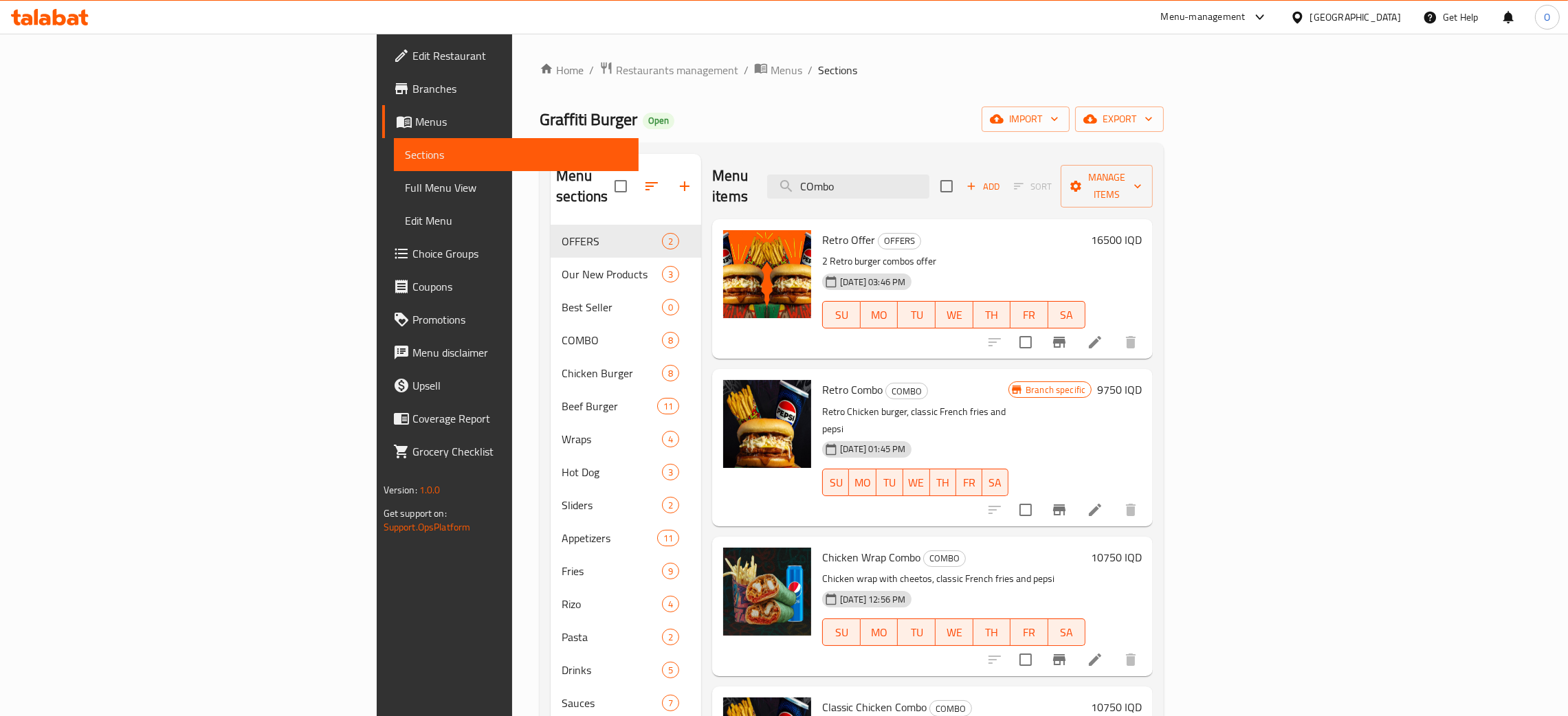
click at [1392, 16] on div "[GEOGRAPHIC_DATA]" at bounding box center [1356, 17] width 91 height 16
type input "eg"
click at [1278, 109] on div "[GEOGRAPHIC_DATA]" at bounding box center [1297, 109] width 206 height 32
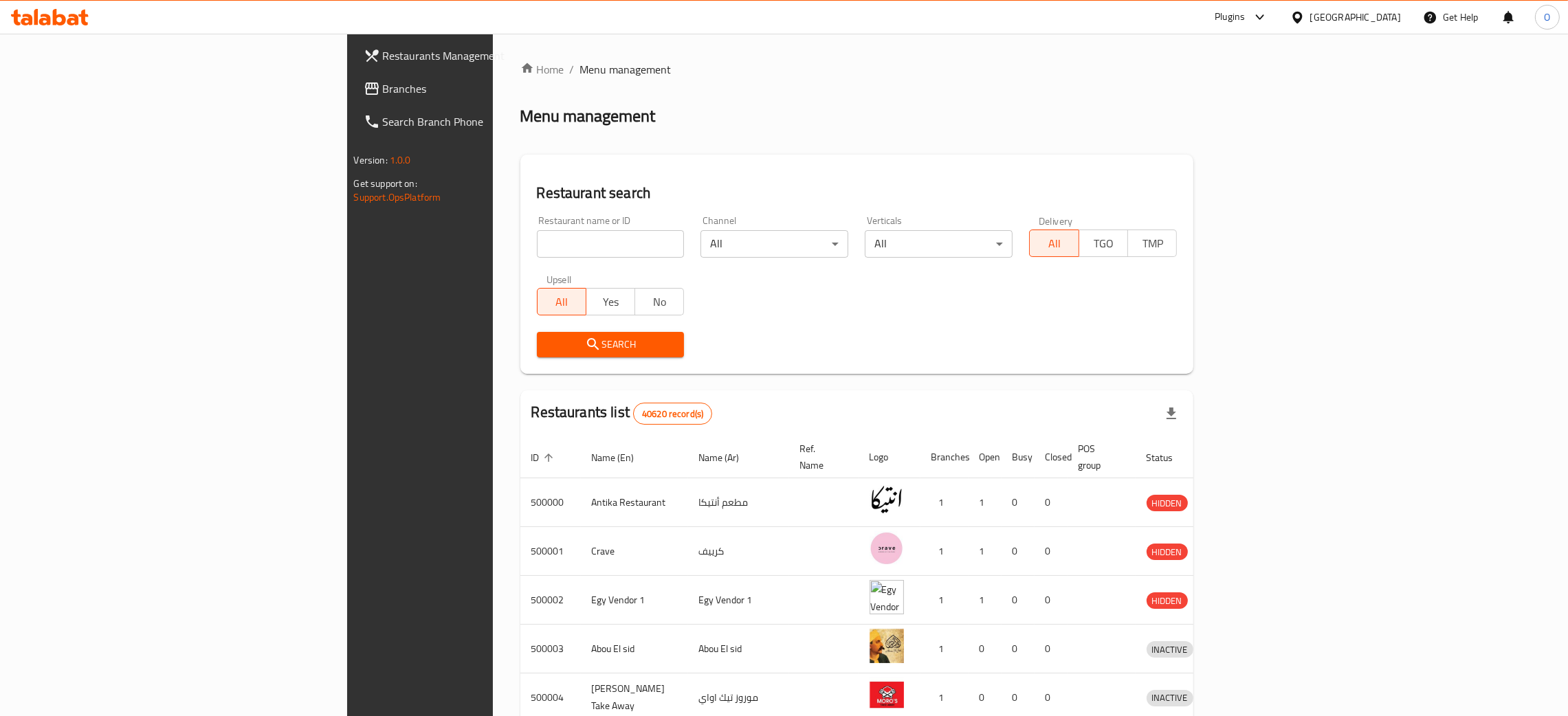
click at [537, 252] on input "search" at bounding box center [611, 244] width 148 height 27
paste input "[PERSON_NAME]"
type input "[PERSON_NAME]"
click button "Search" at bounding box center [611, 345] width 148 height 25
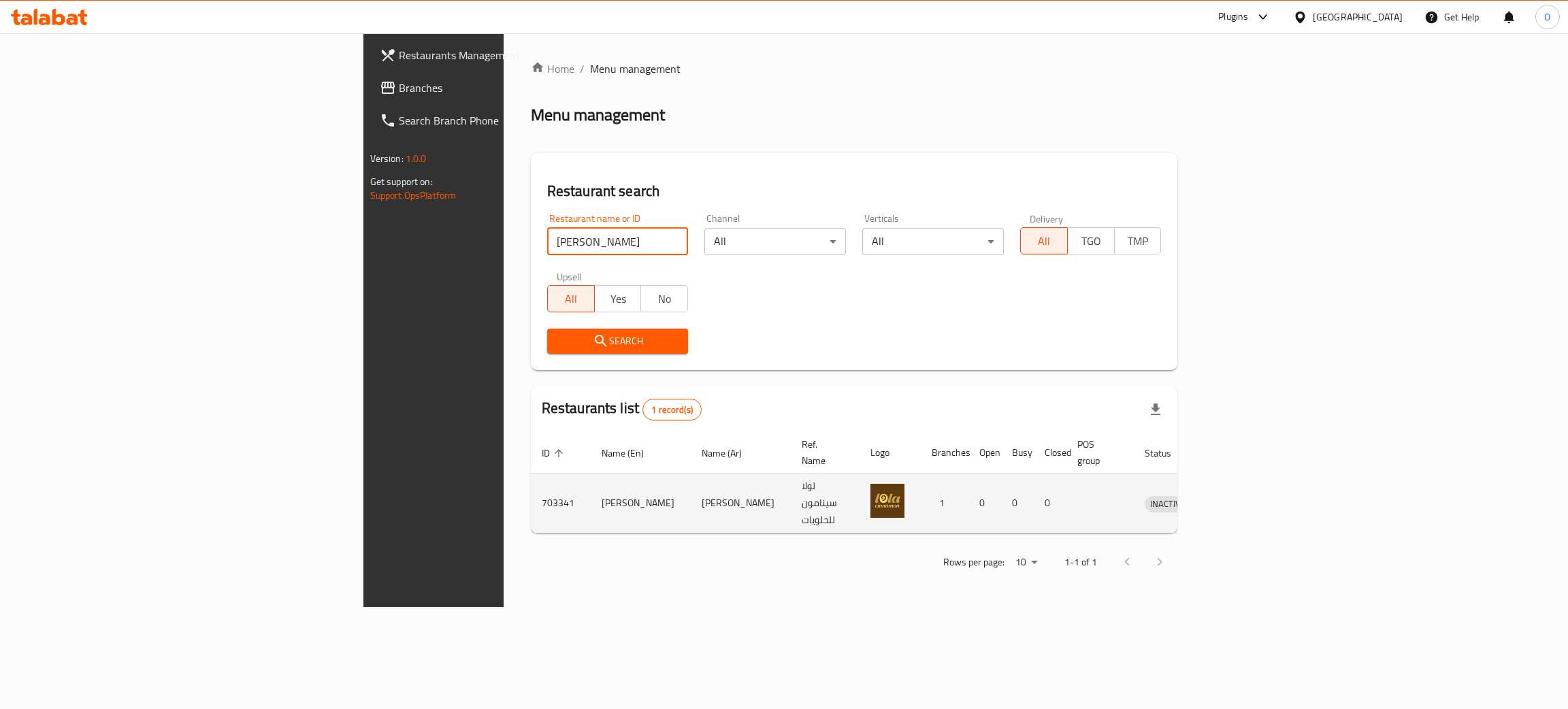
click at [591, 490] on td "[PERSON_NAME]" at bounding box center [641, 504] width 100 height 59
click at [531, 484] on td "703341" at bounding box center [560, 504] width 59 height 59
copy td "703341"
click at [1235, 495] on icon "enhanced table" at bounding box center [1226, 503] width 16 height 16
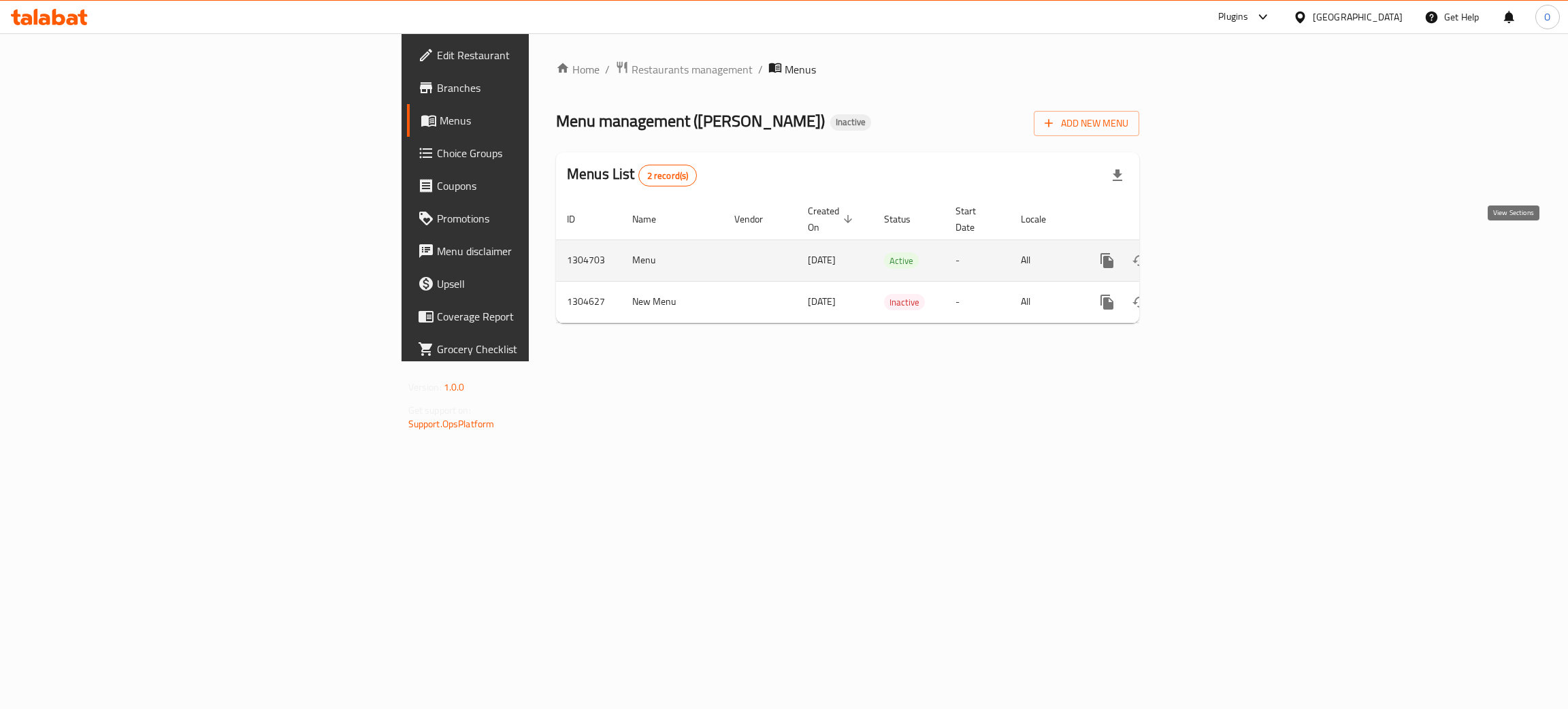
click at [1214, 252] on icon "enhanced table" at bounding box center [1205, 260] width 16 height 16
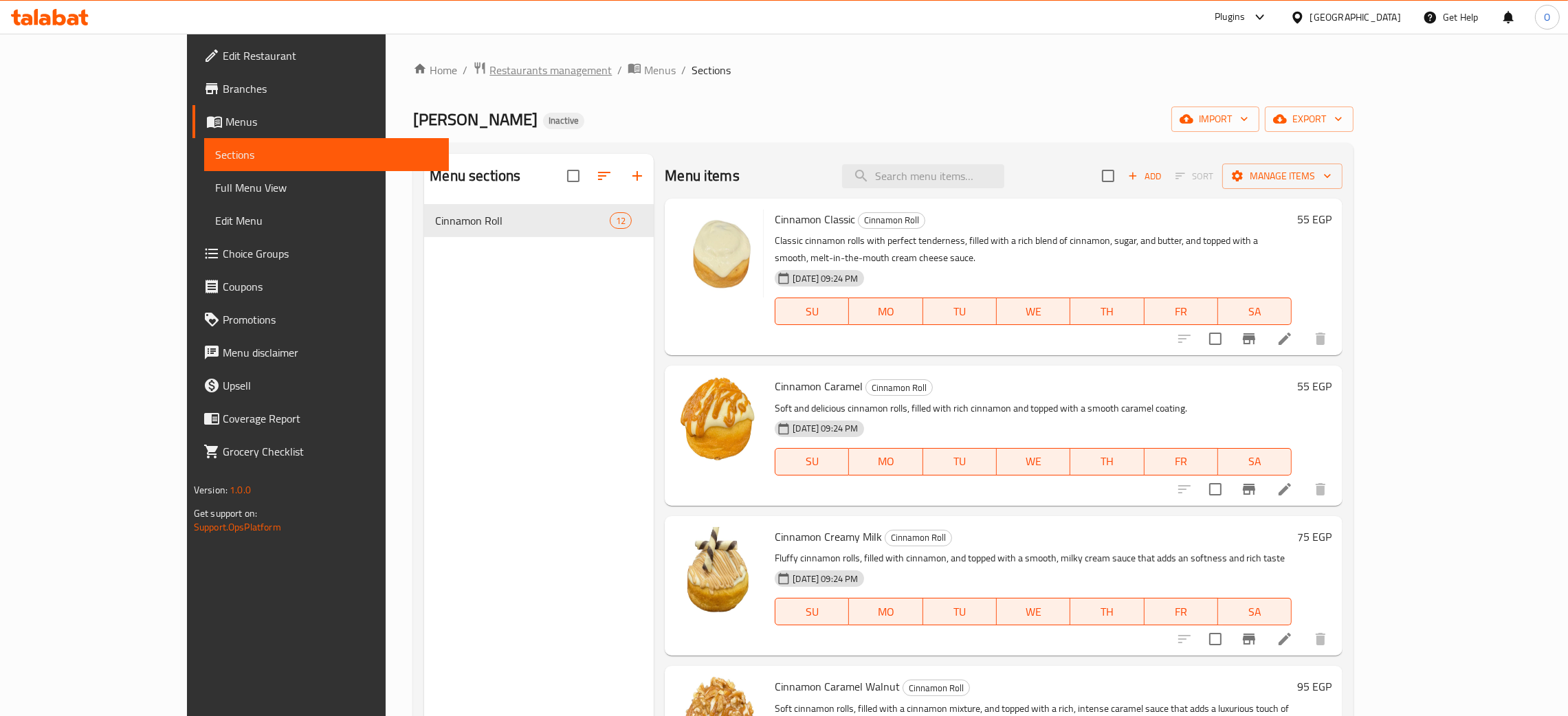
click at [489, 62] on span "Restaurants management" at bounding box center [550, 70] width 122 height 16
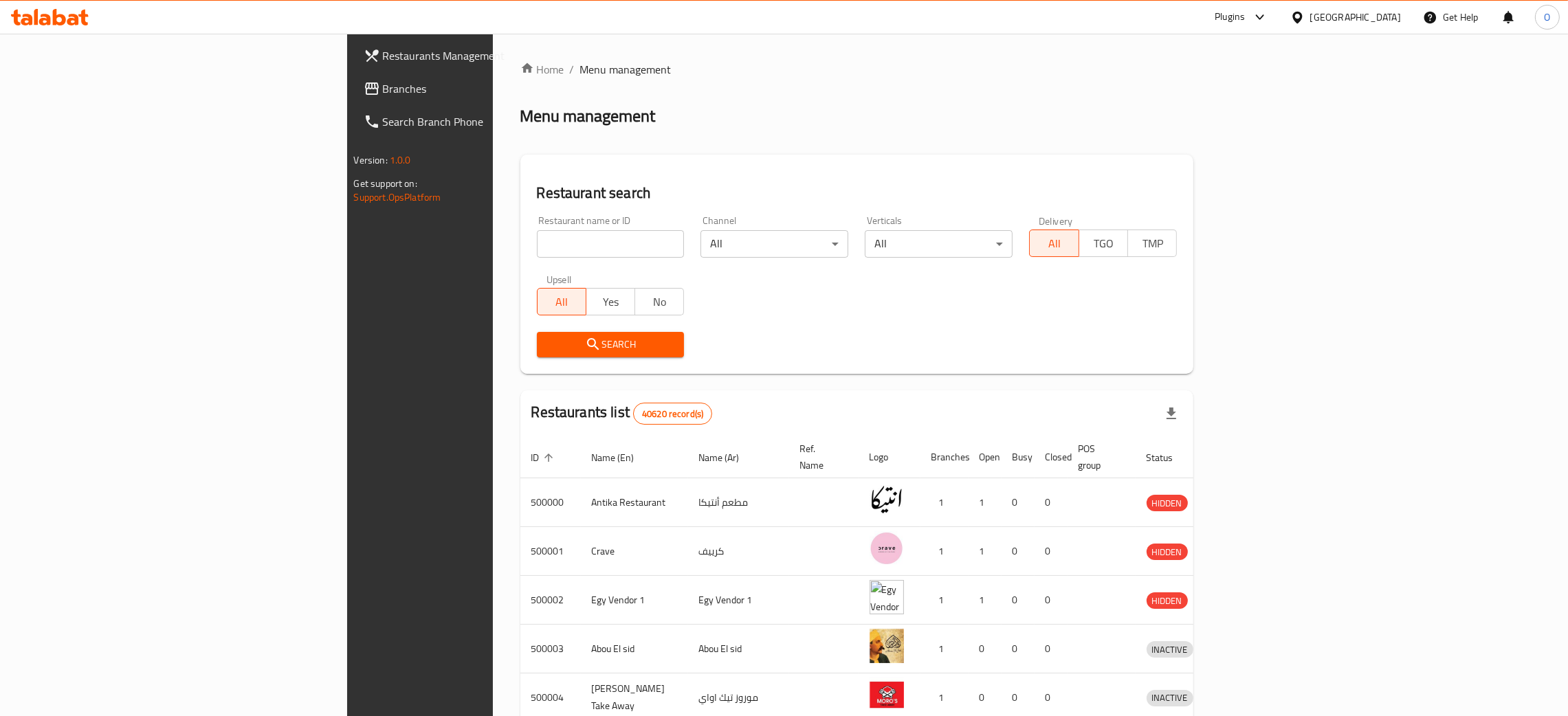
click at [537, 240] on input "search" at bounding box center [611, 244] width 148 height 27
paste input "703341"
type input "703341"
click button "Search" at bounding box center [611, 345] width 148 height 25
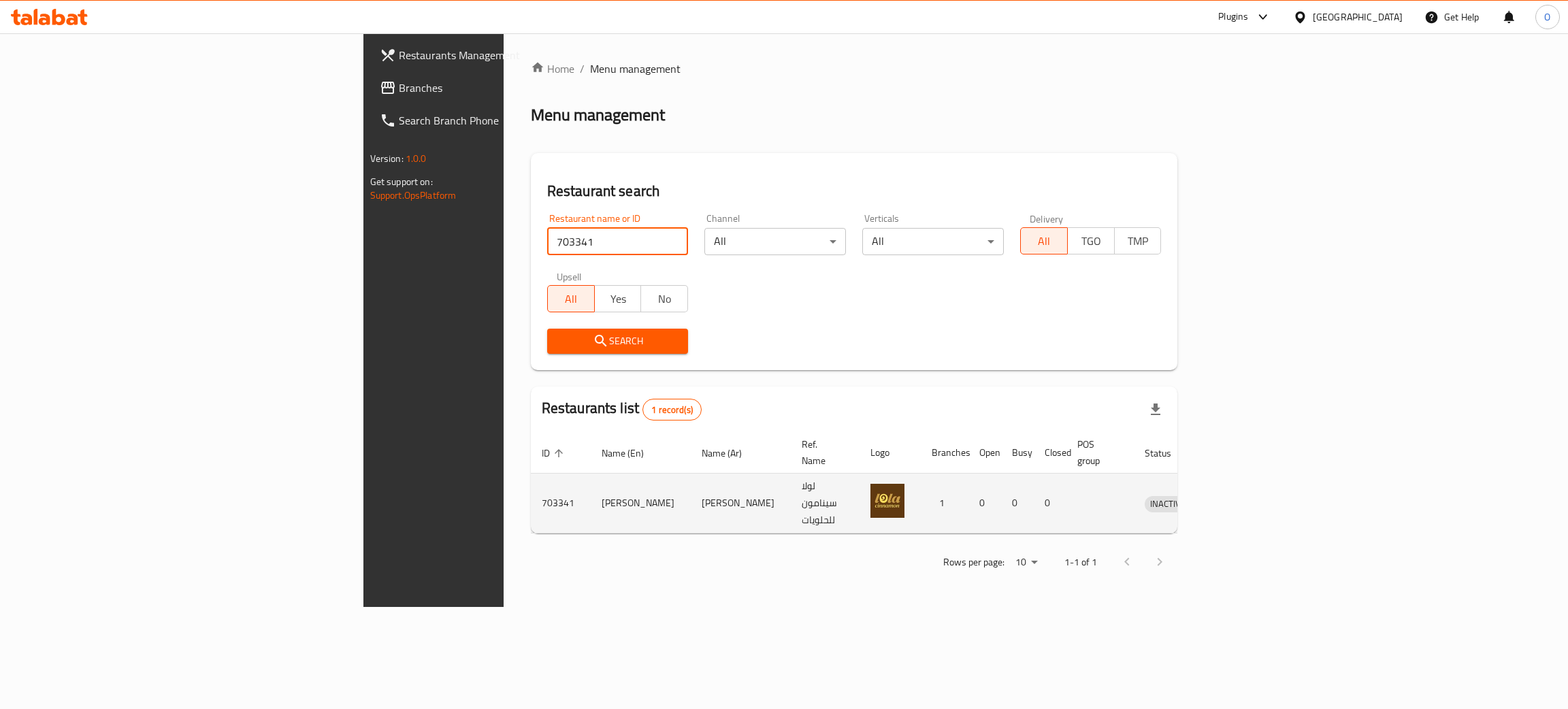
click at [591, 484] on td "[PERSON_NAME]" at bounding box center [641, 504] width 100 height 59
copy td "[PERSON_NAME]"
